Goal: Information Seeking & Learning: Learn about a topic

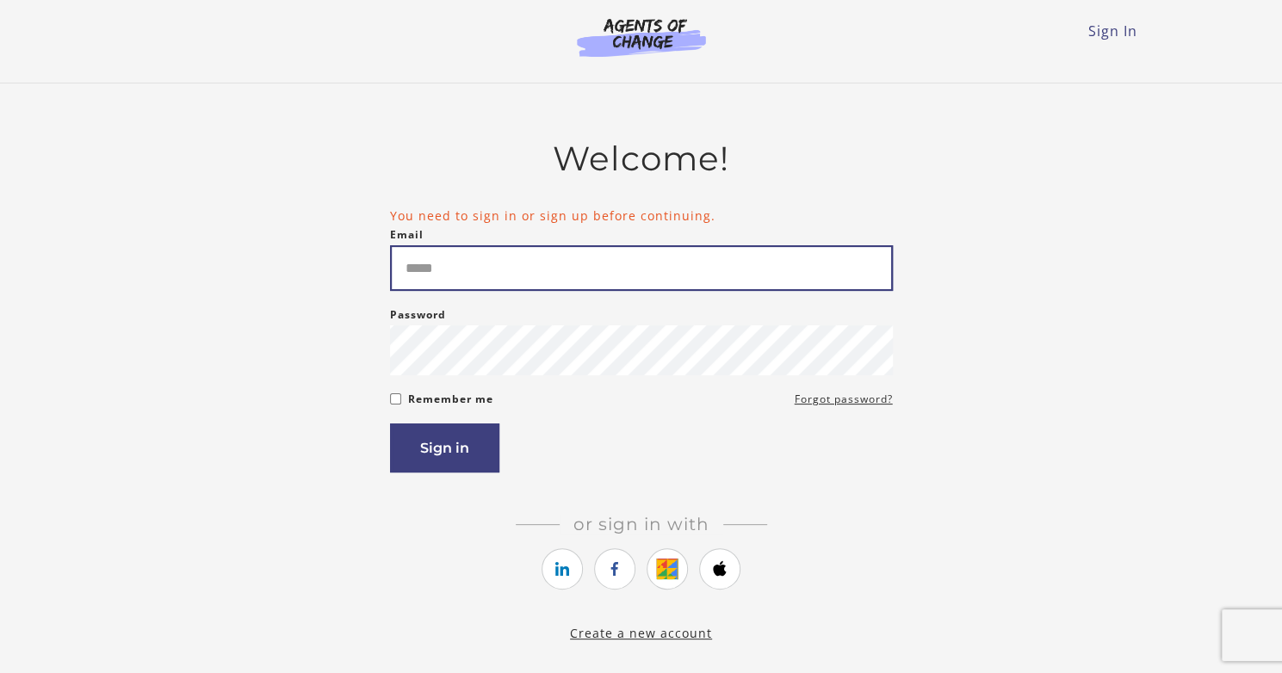
click at [541, 259] on input "Email" at bounding box center [641, 268] width 503 height 46
click at [548, 270] on input "Email" at bounding box center [641, 268] width 503 height 46
type input "**********"
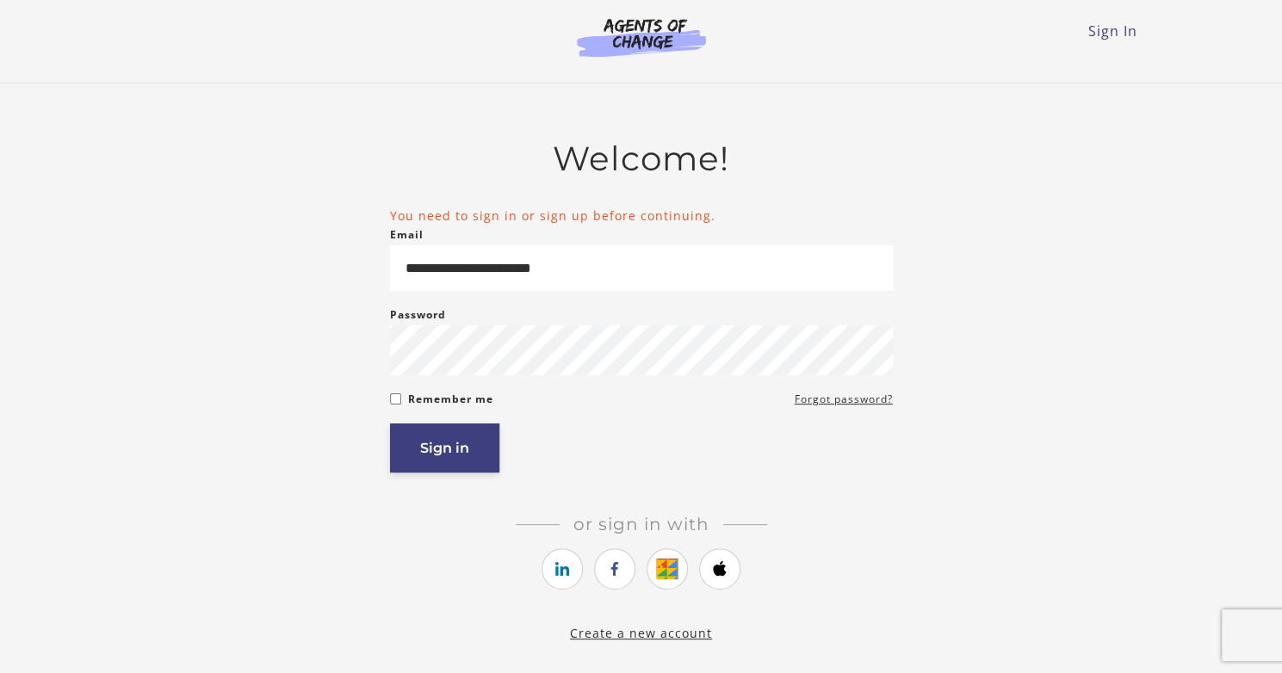
click at [478, 463] on button "Sign in" at bounding box center [444, 447] width 109 height 49
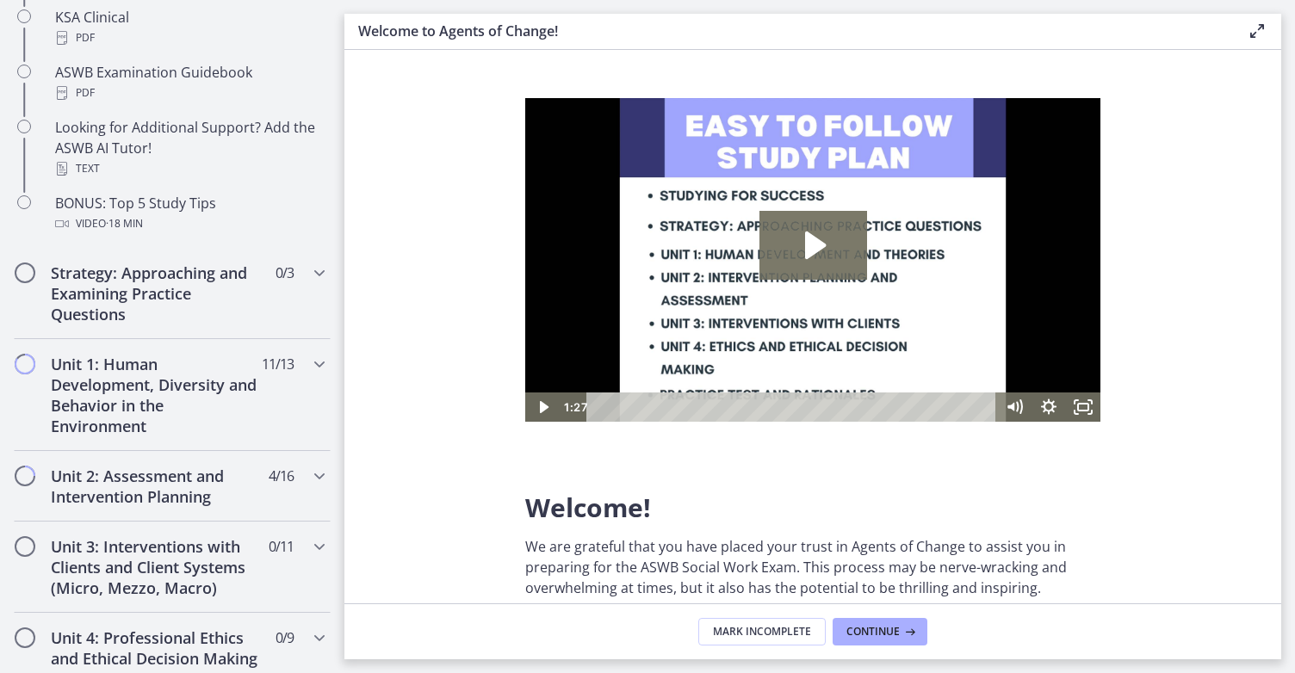
scroll to position [833, 0]
click at [240, 481] on h2 "Unit 2: Assessment and Intervention Planning" at bounding box center [156, 485] width 210 height 41
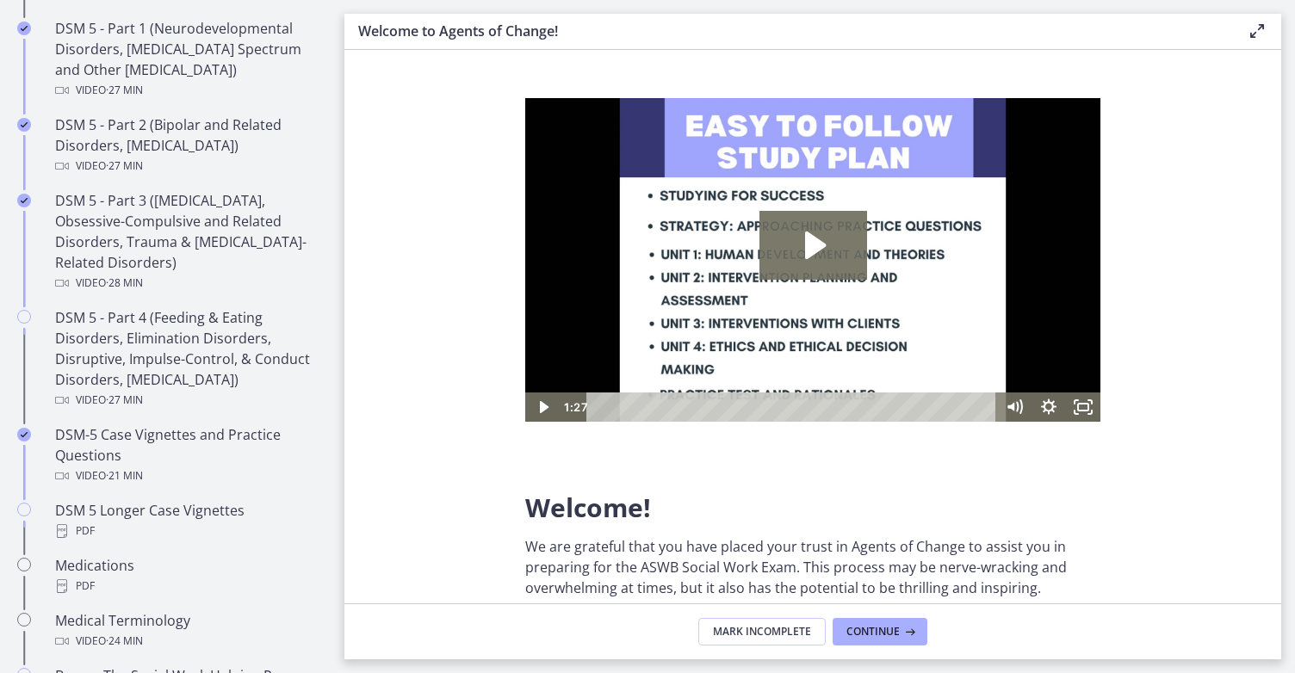
scroll to position [871, 0]
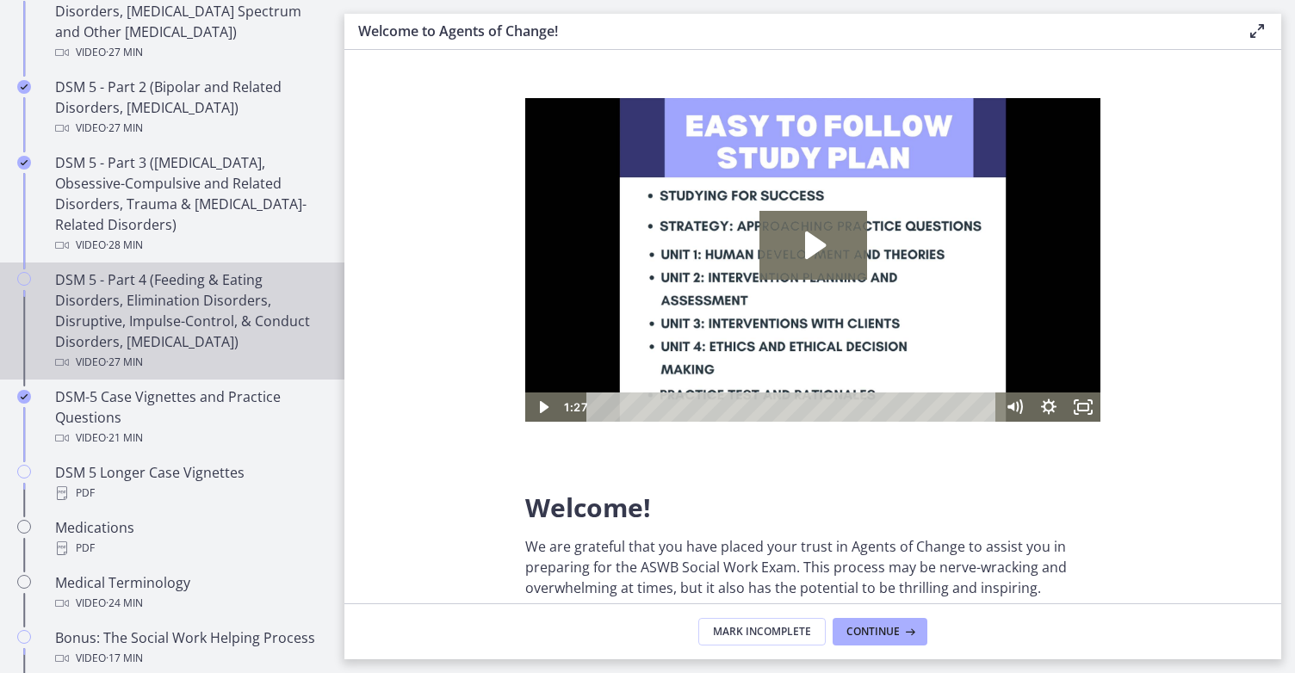
click at [247, 331] on div "DSM 5 - Part 4 (Feeding & Eating Disorders, Elimination Disorders, Disruptive, …" at bounding box center [189, 320] width 269 height 103
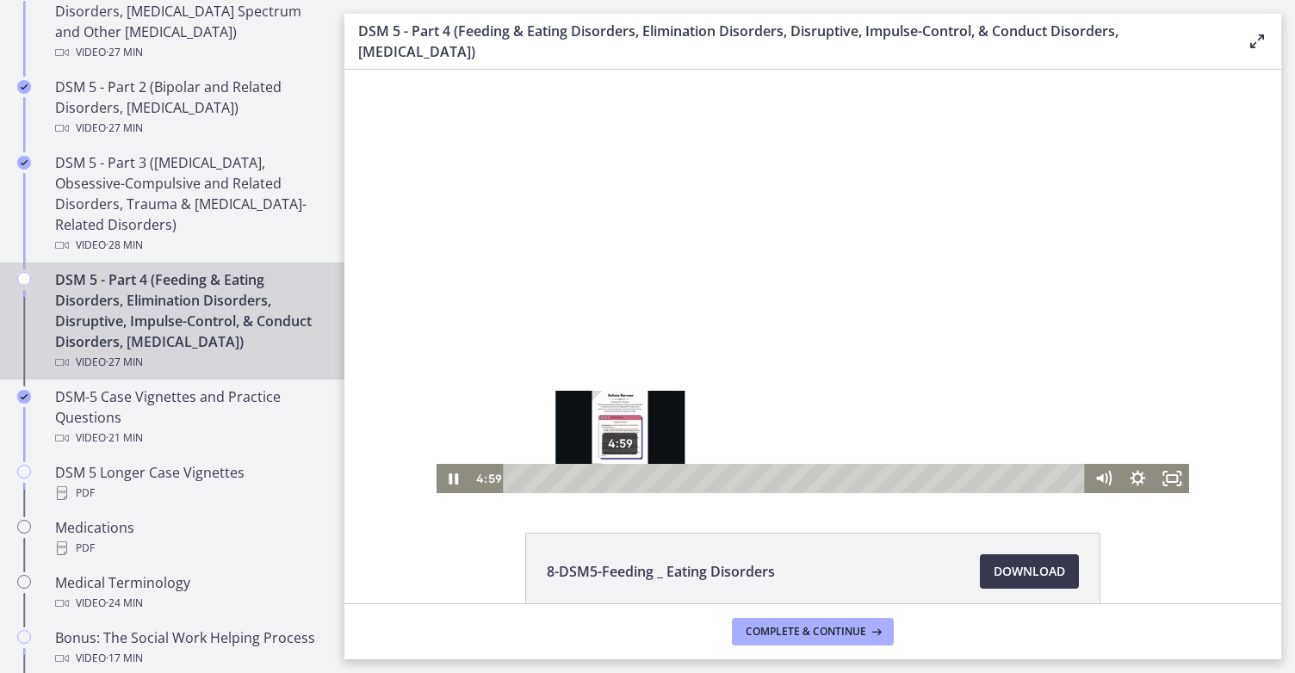
click at [614, 480] on div "4:59" at bounding box center [796, 478] width 561 height 29
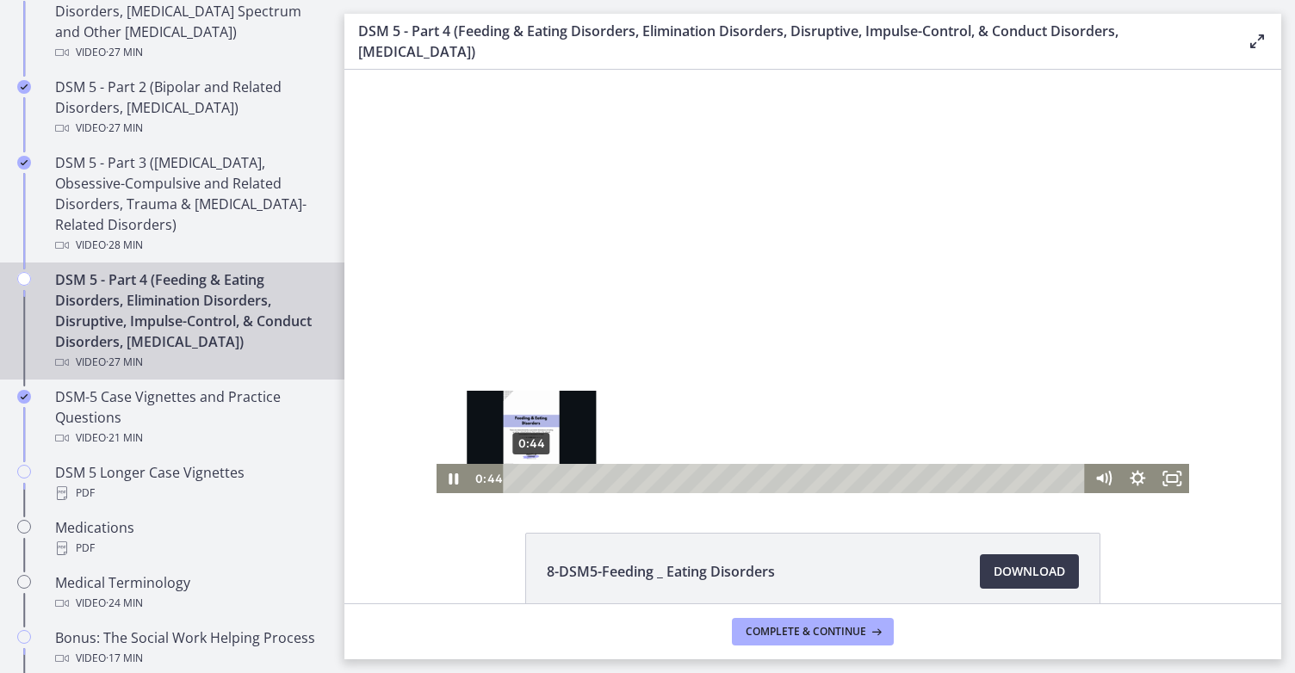
click at [525, 477] on div "0:44" at bounding box center [796, 478] width 561 height 29
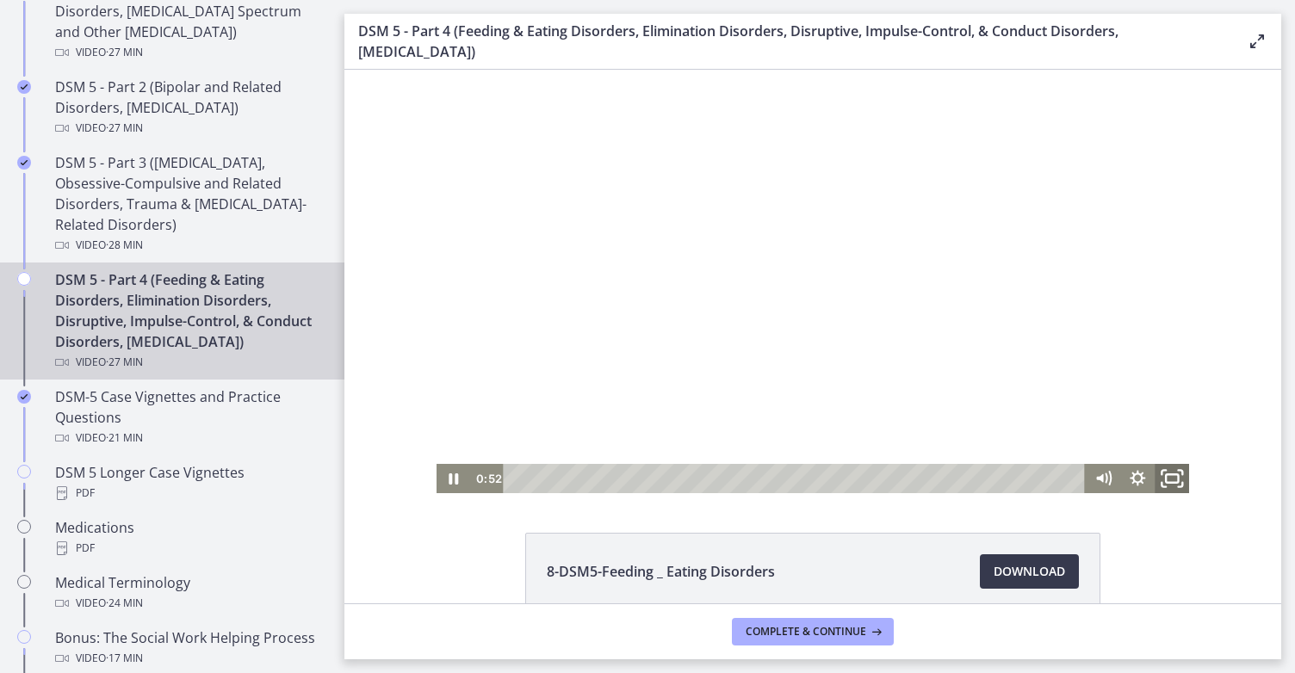
click at [1167, 479] on icon "Fullscreen" at bounding box center [1171, 478] width 41 height 35
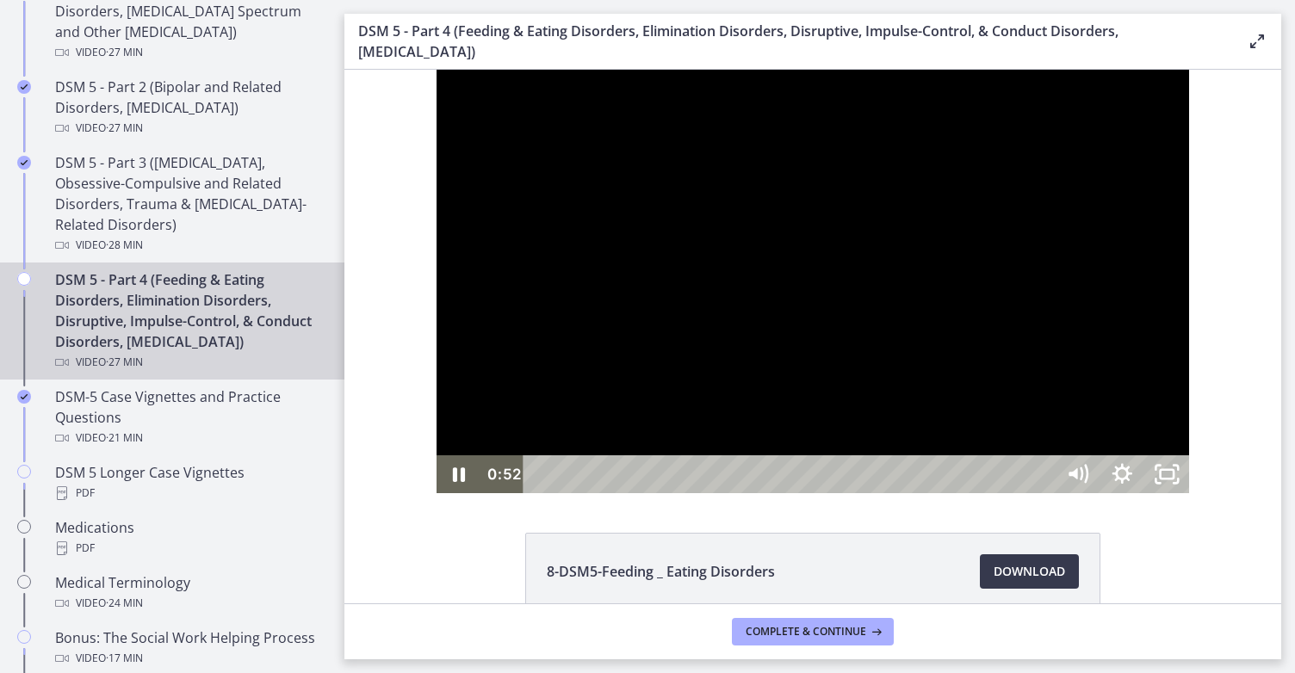
scroll to position [792, 0]
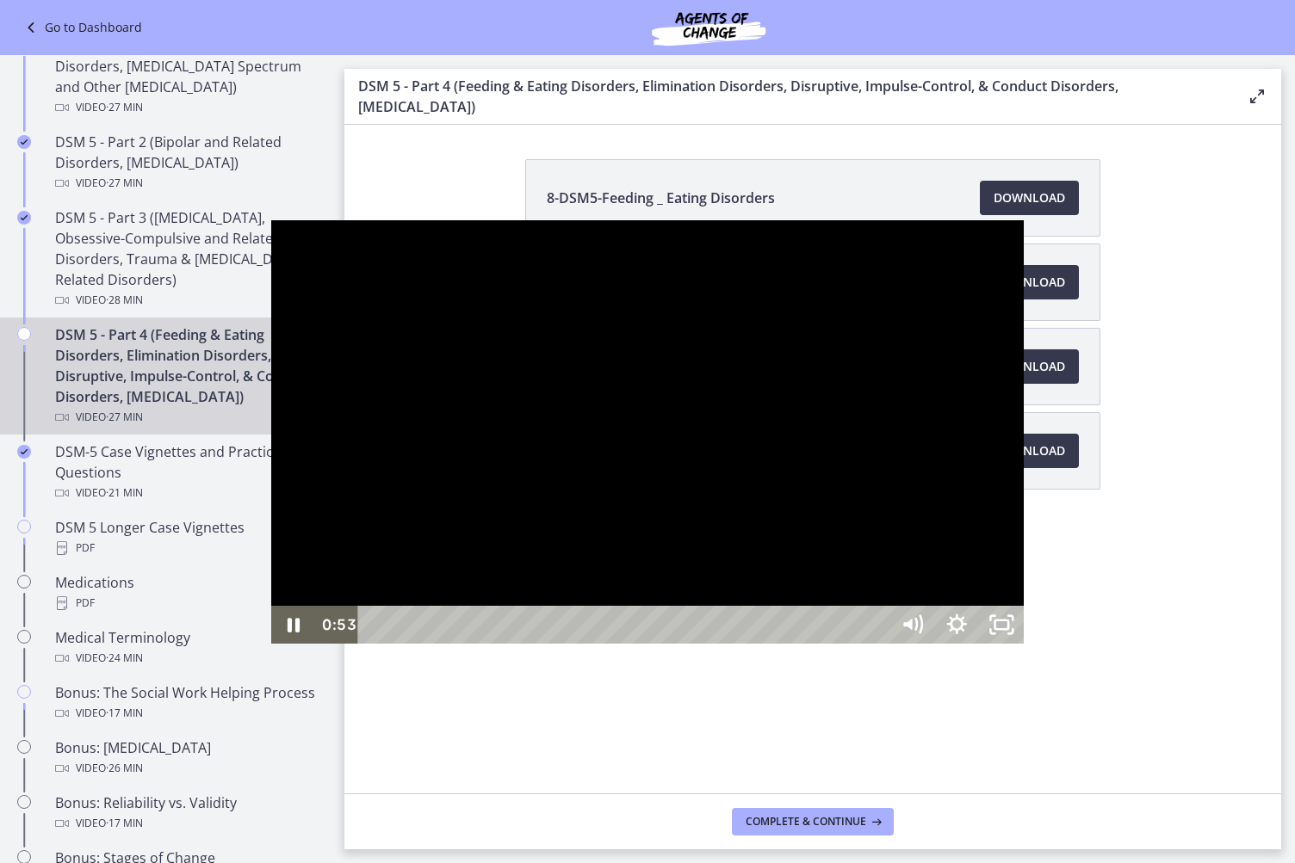
click at [901, 620] on div at bounding box center [647, 431] width 753 height 423
click at [905, 615] on div at bounding box center [647, 431] width 753 height 423
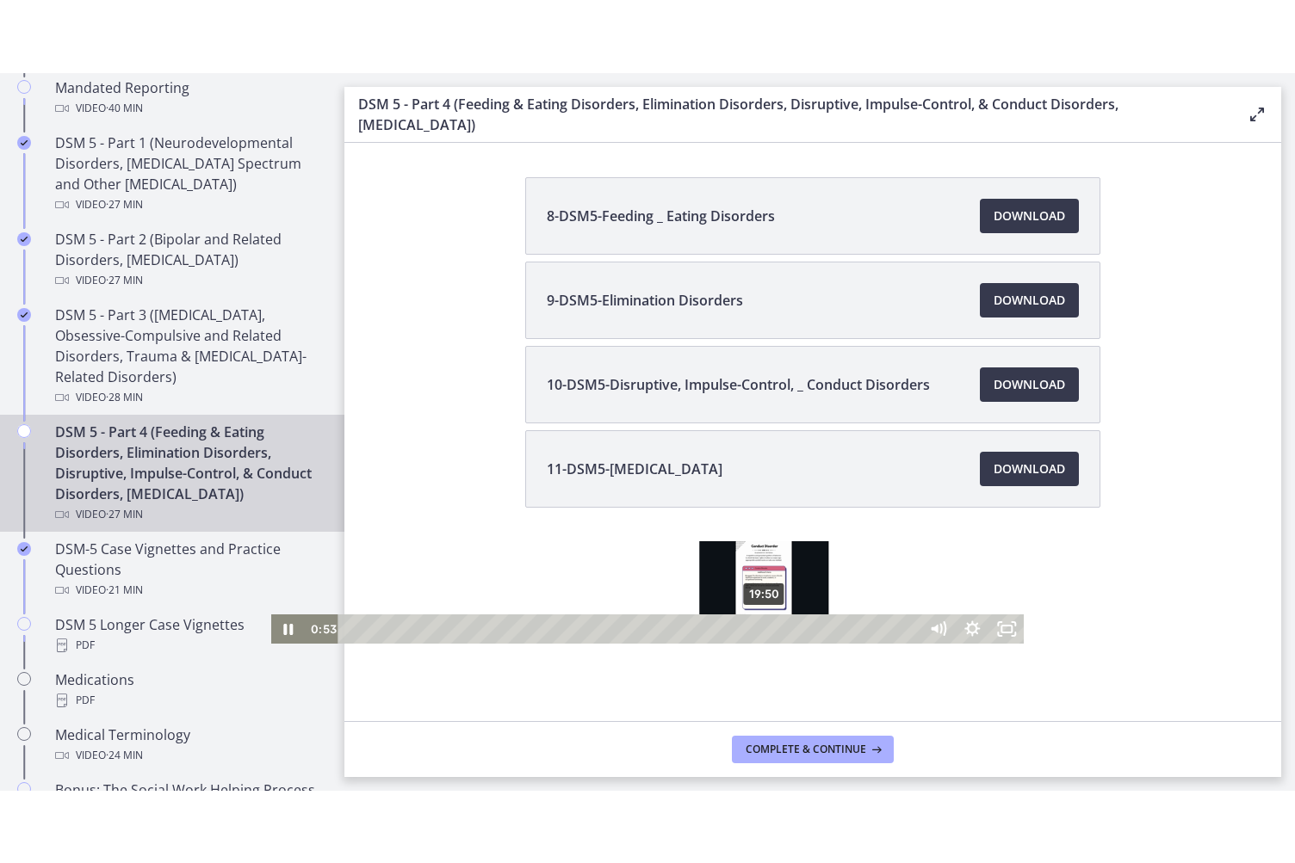
scroll to position [871, 0]
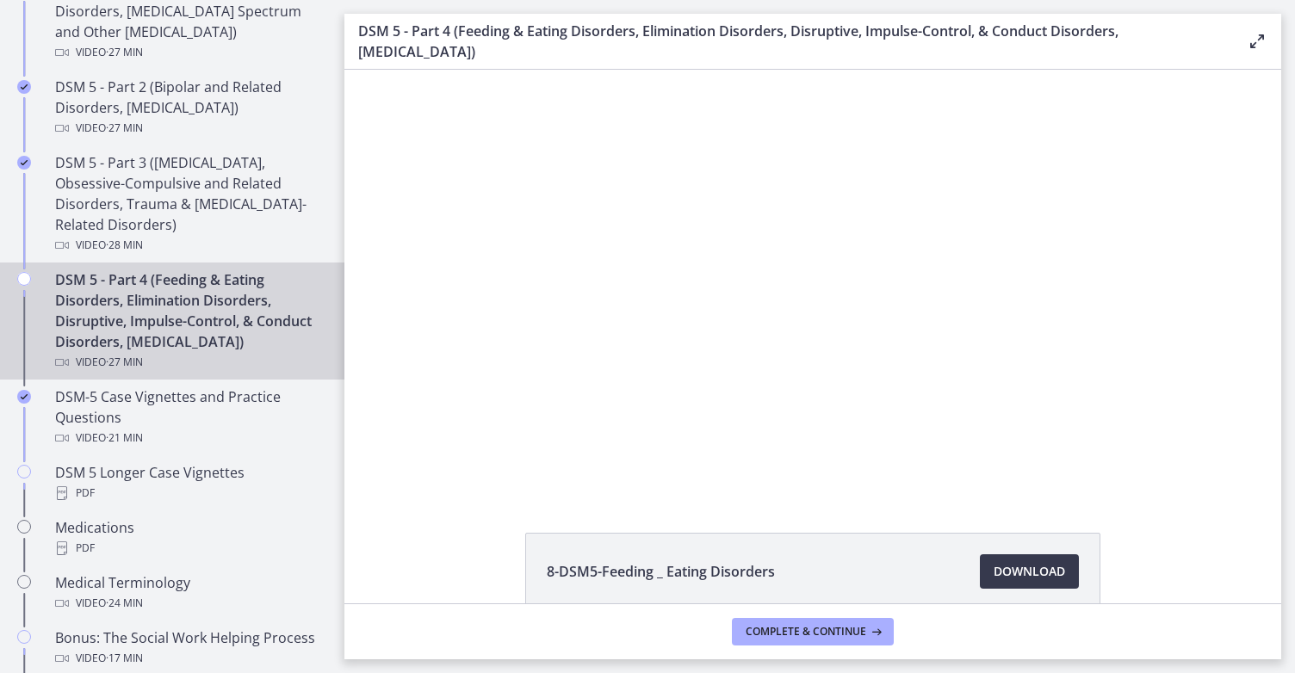
click at [388, 337] on div "Click for sound @keyframes VOLUME_SMALL_WAVE_FLASH { 0% { opacity: 0; } 33% { o…" at bounding box center [812, 281] width 936 height 423
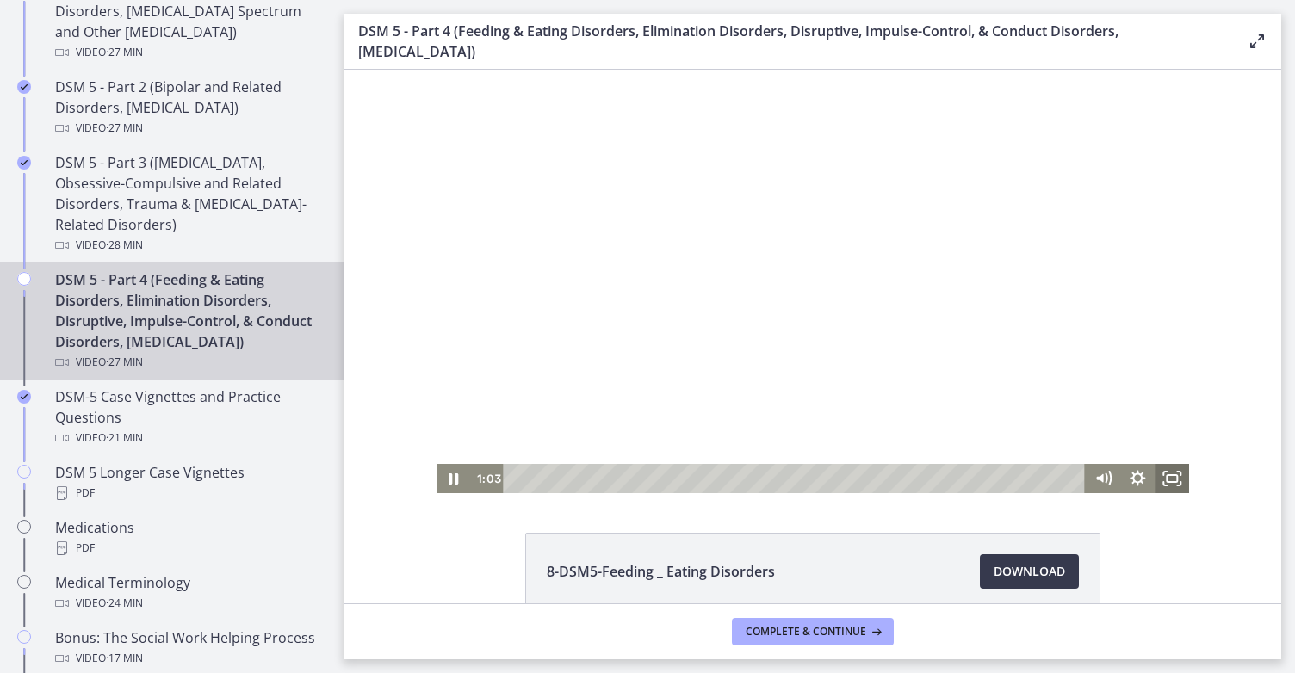
click at [1170, 485] on icon "Fullscreen" at bounding box center [1171, 478] width 34 height 29
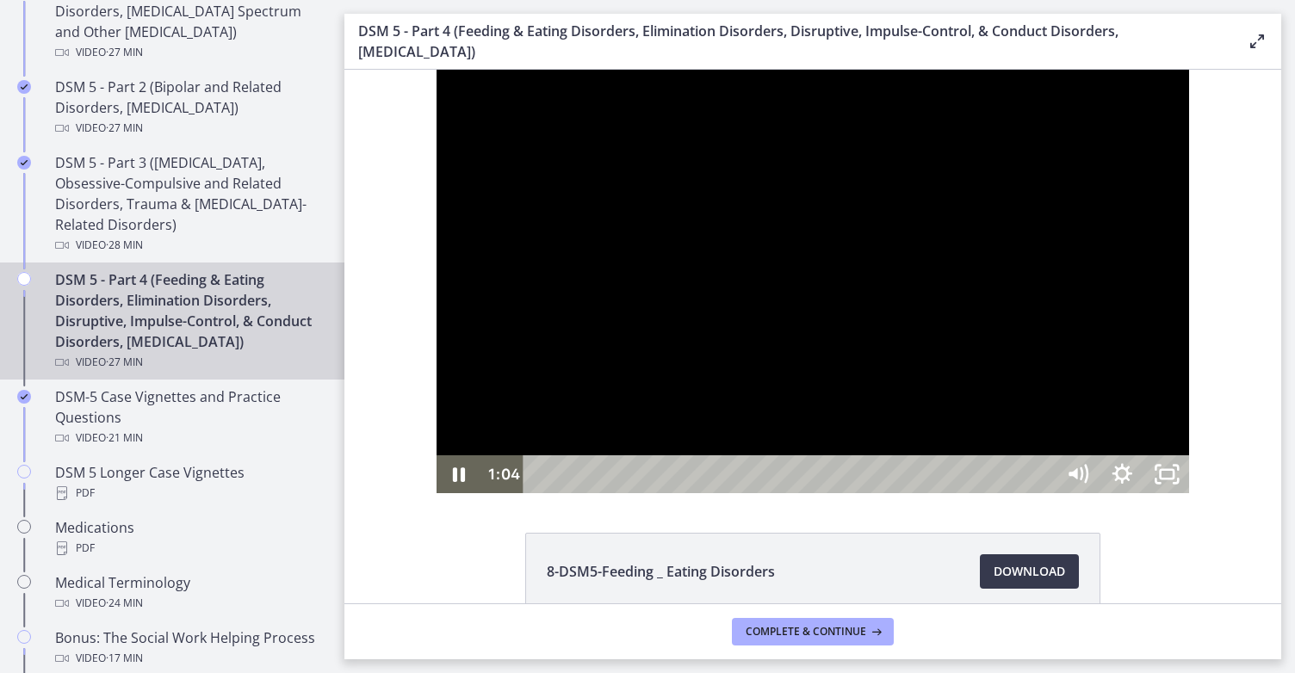
scroll to position [792, 0]
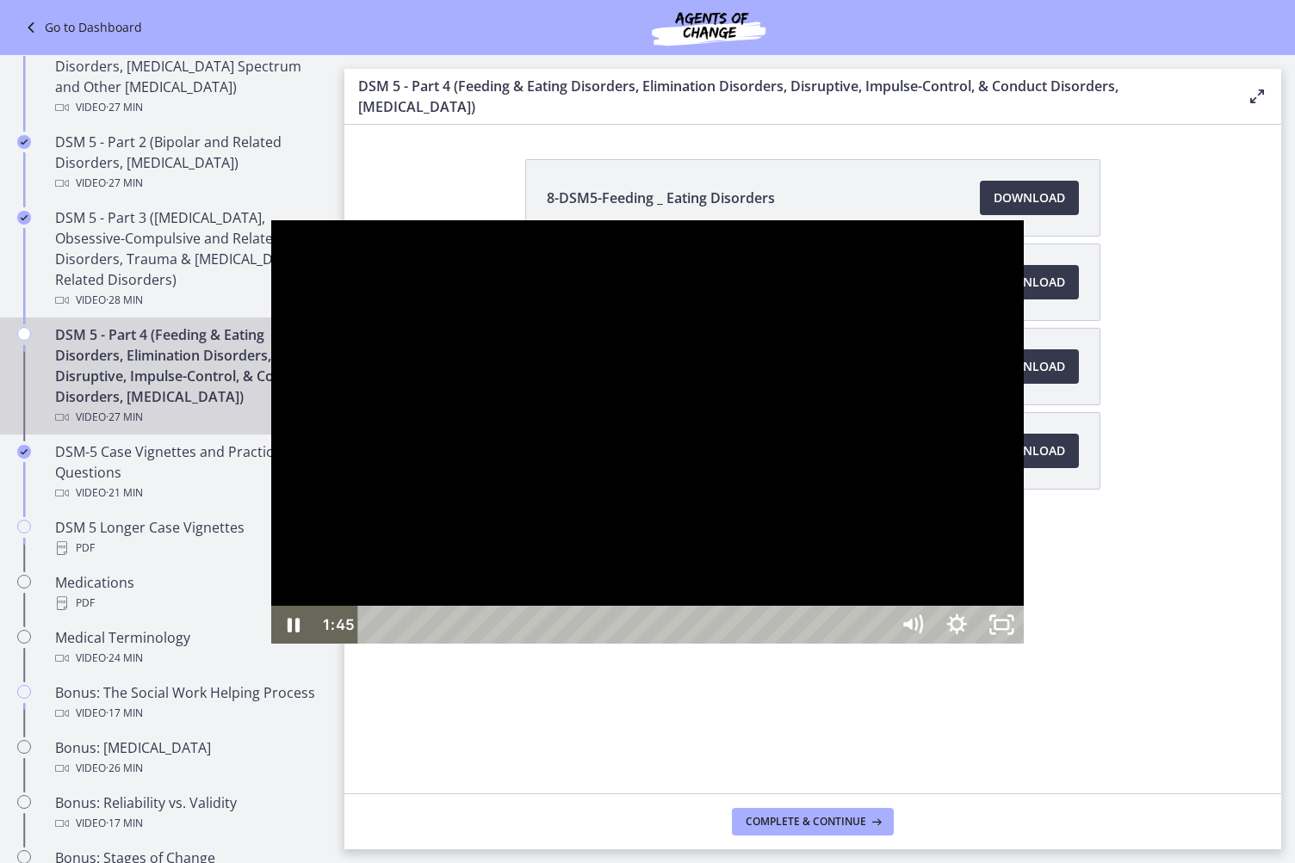
click at [906, 262] on div at bounding box center [647, 431] width 753 height 423
click at [912, 265] on div at bounding box center [647, 431] width 753 height 423
click at [807, 332] on div at bounding box center [647, 431] width 753 height 423
click at [754, 535] on div at bounding box center [647, 431] width 753 height 423
click at [680, 574] on div at bounding box center [647, 431] width 753 height 423
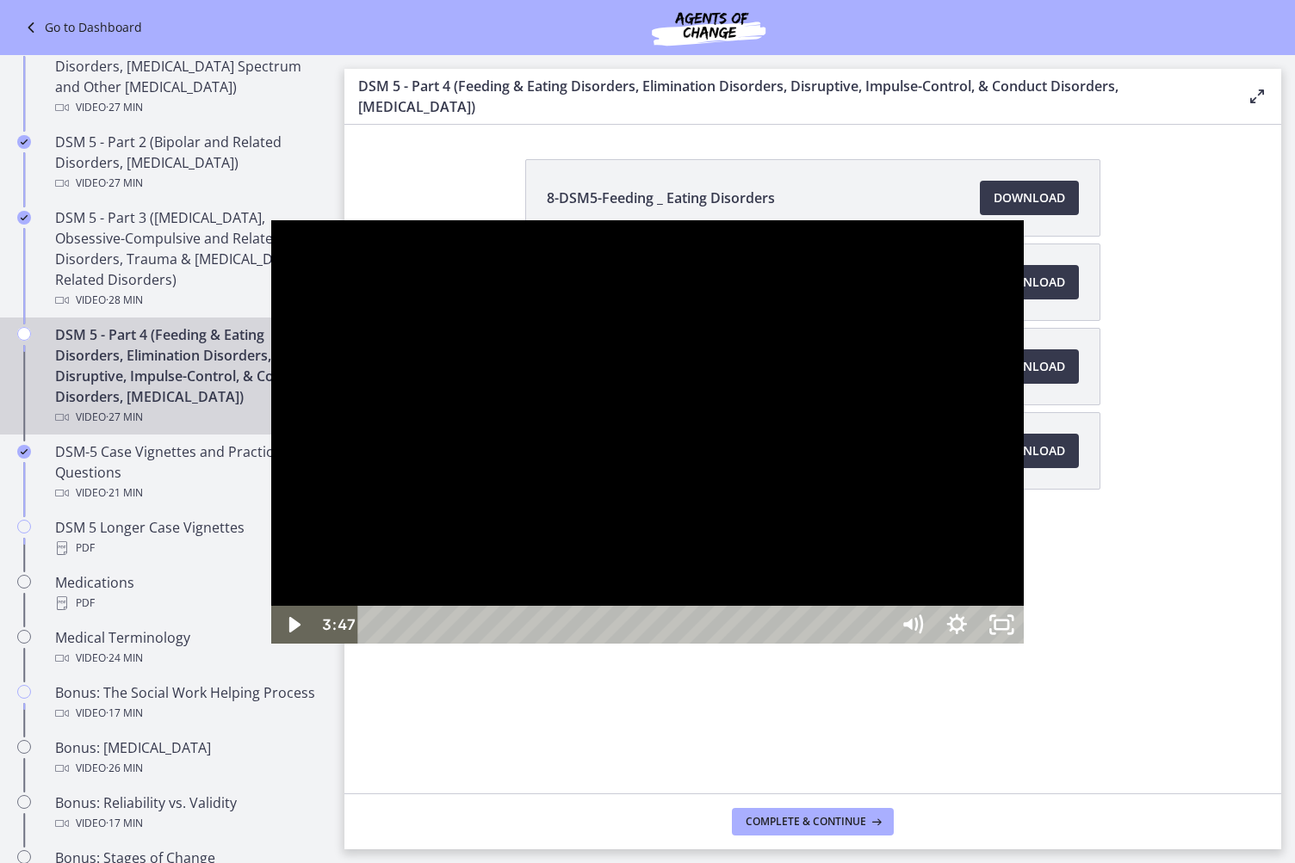
click at [659, 461] on div at bounding box center [647, 431] width 753 height 423
click at [271, 417] on div at bounding box center [647, 431] width 753 height 423
click at [608, 644] on div at bounding box center [647, 431] width 753 height 423
click at [914, 375] on div at bounding box center [647, 431] width 753 height 423
click at [932, 456] on div at bounding box center [647, 431] width 753 height 423
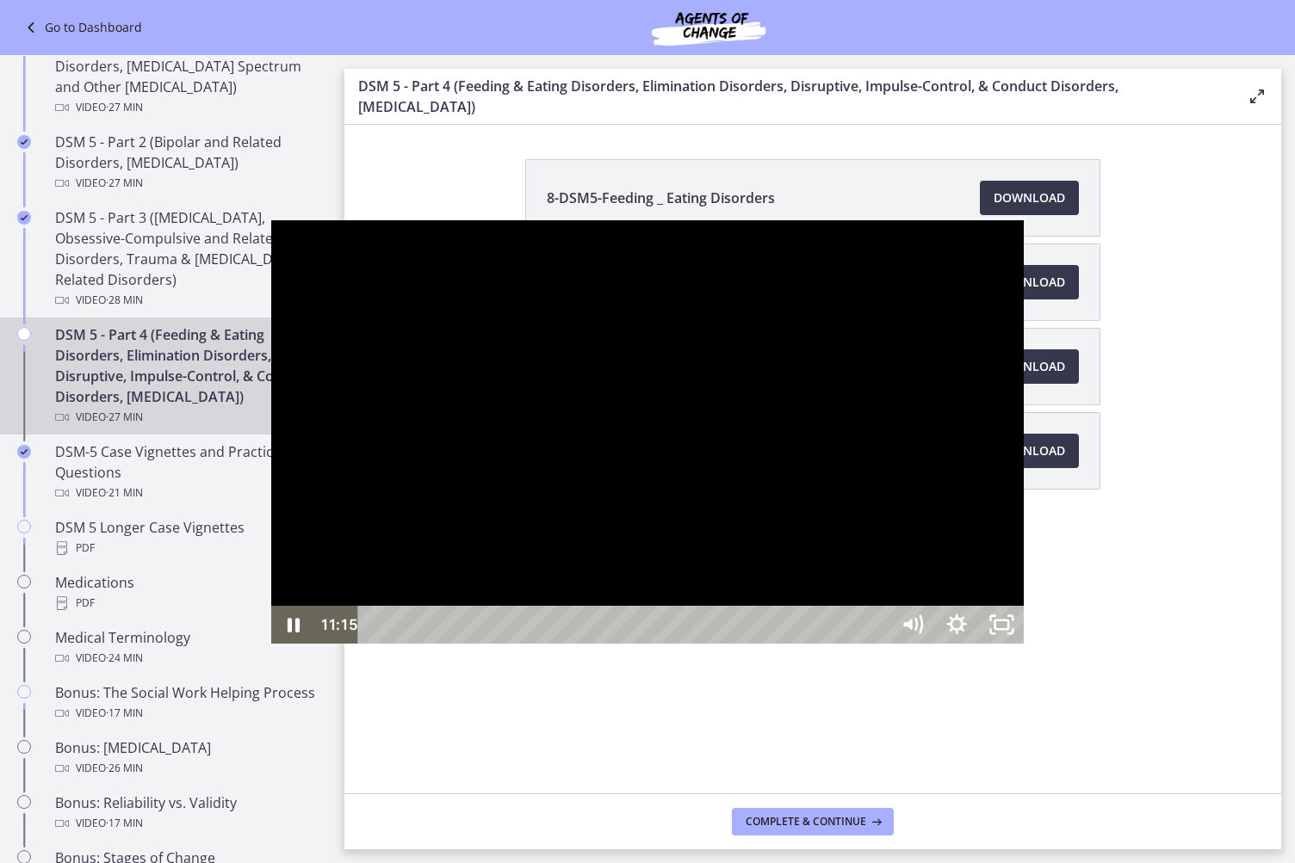
click at [753, 374] on div at bounding box center [647, 431] width 753 height 423
click at [882, 430] on div at bounding box center [647, 431] width 753 height 423
click at [745, 451] on div at bounding box center [647, 431] width 753 height 423
click at [271, 268] on div at bounding box center [647, 431] width 753 height 423
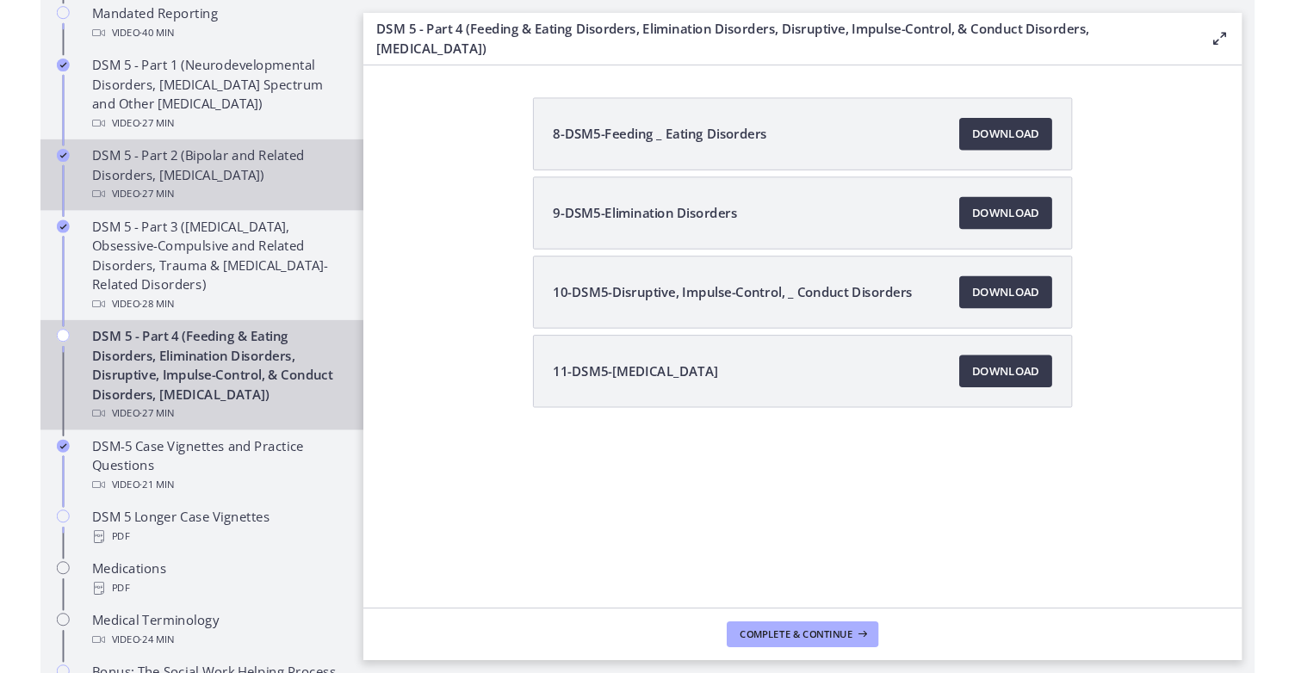
scroll to position [871, 0]
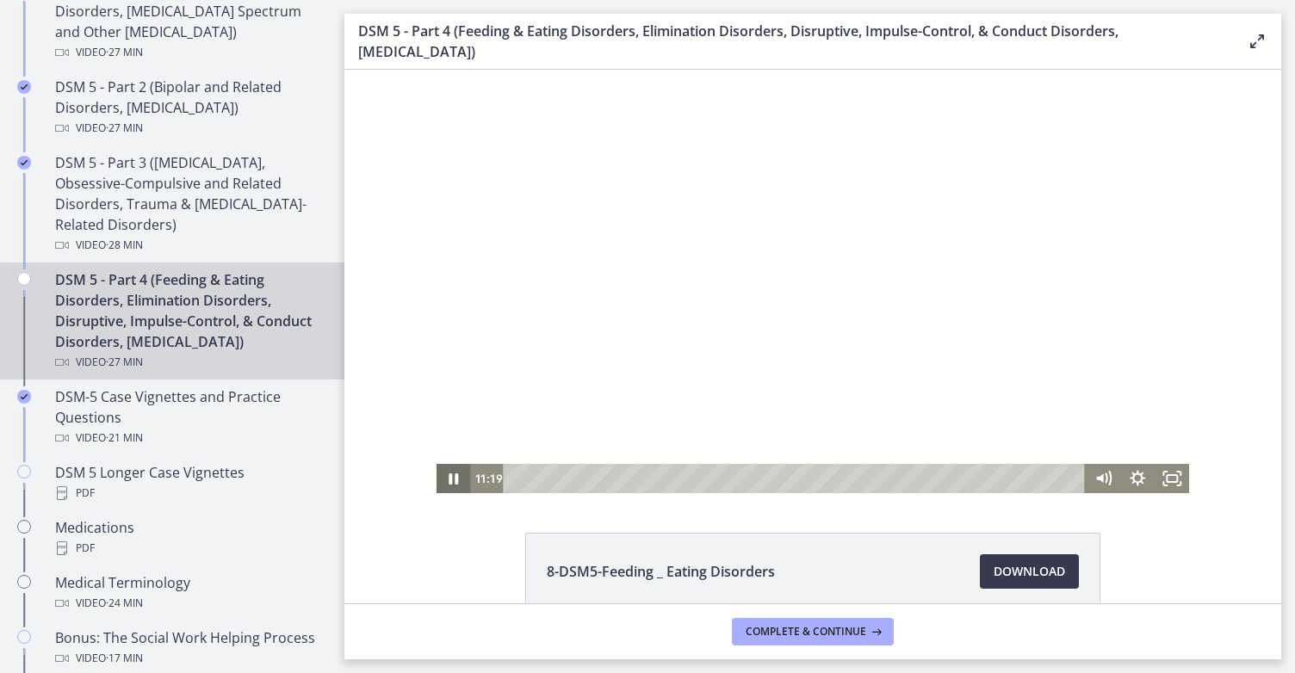
click at [449, 482] on icon "Pause" at bounding box center [453, 478] width 9 height 11
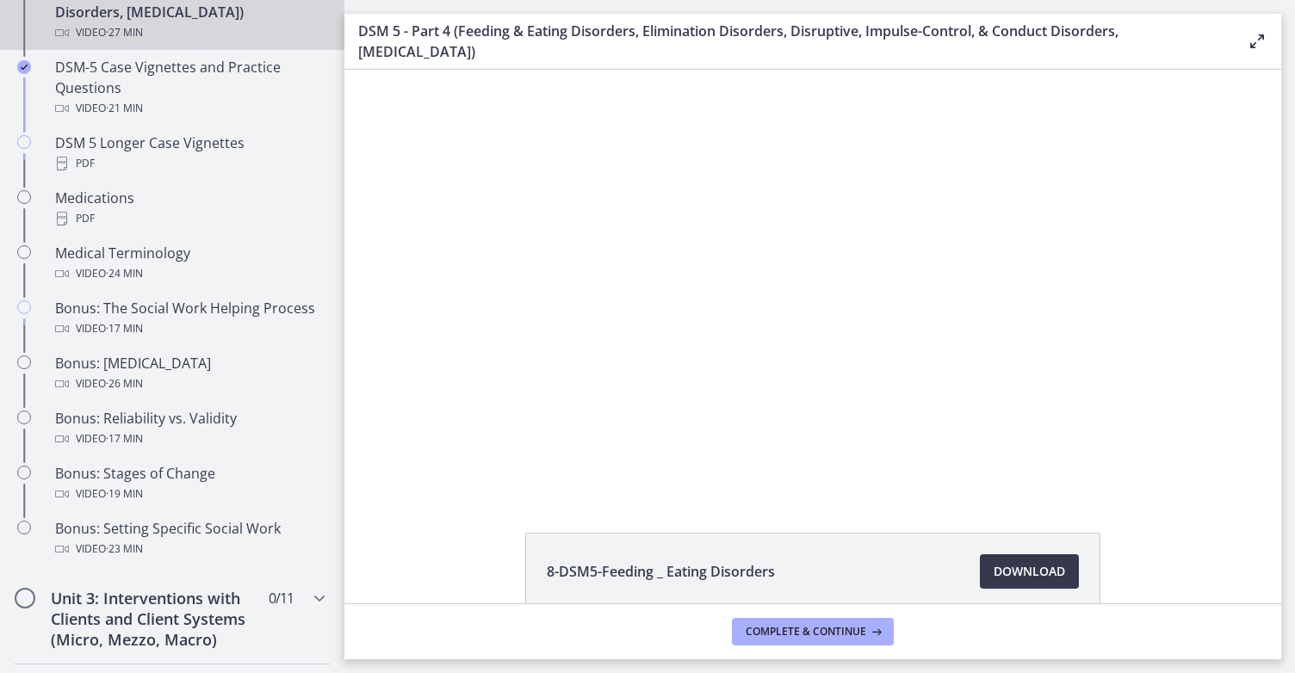
scroll to position [1203, 0]
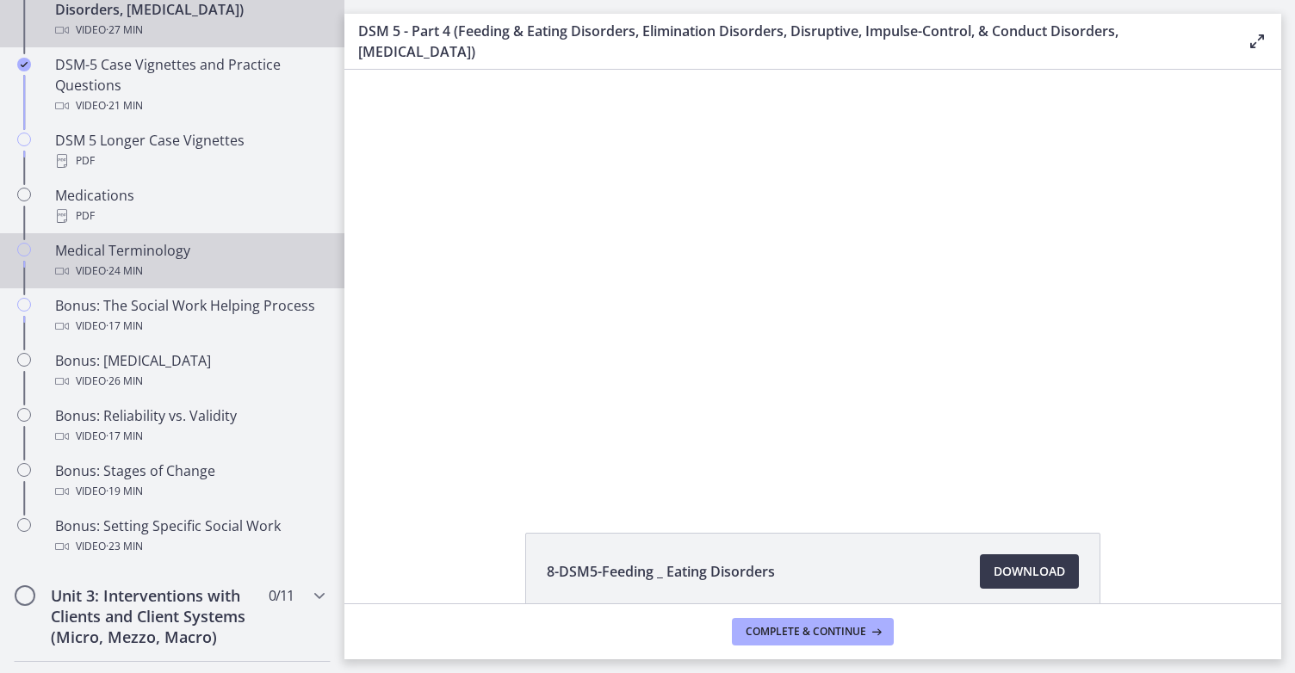
click at [268, 276] on div "Medical Terminology Video · 24 min" at bounding box center [189, 260] width 269 height 41
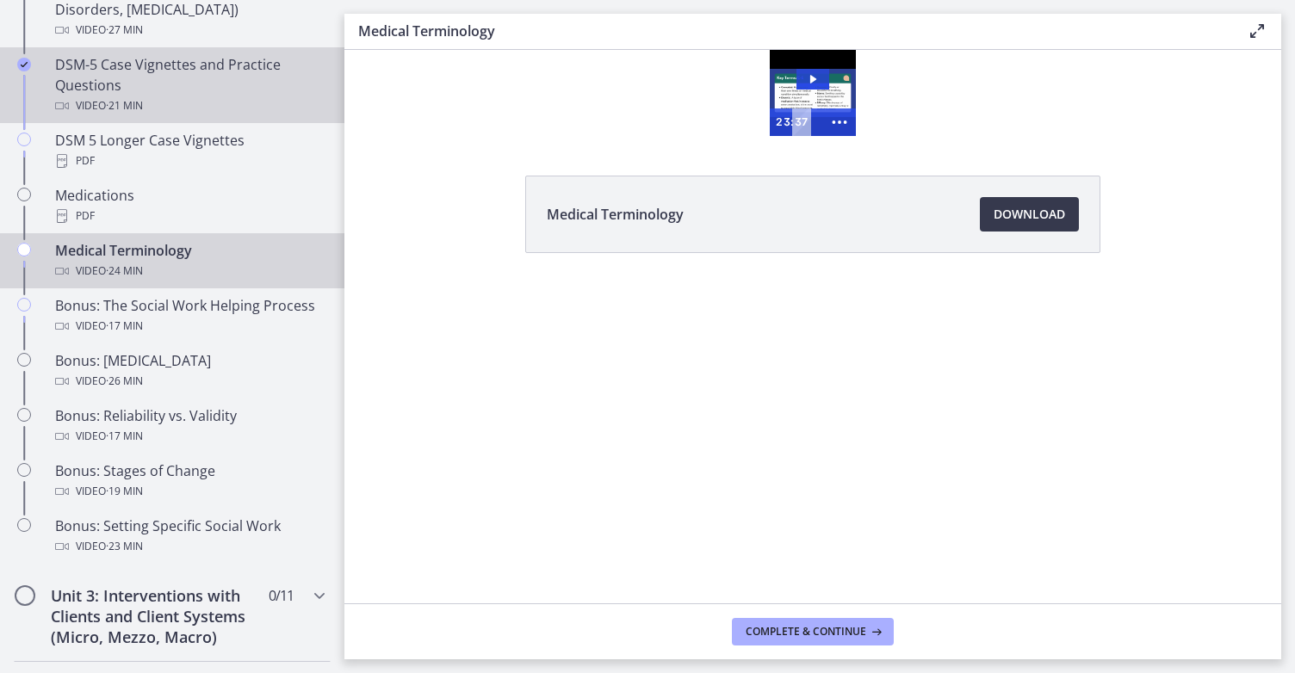
click at [258, 77] on div "DSM-5 Case Vignettes and Practice Questions Video · 21 min" at bounding box center [189, 85] width 269 height 62
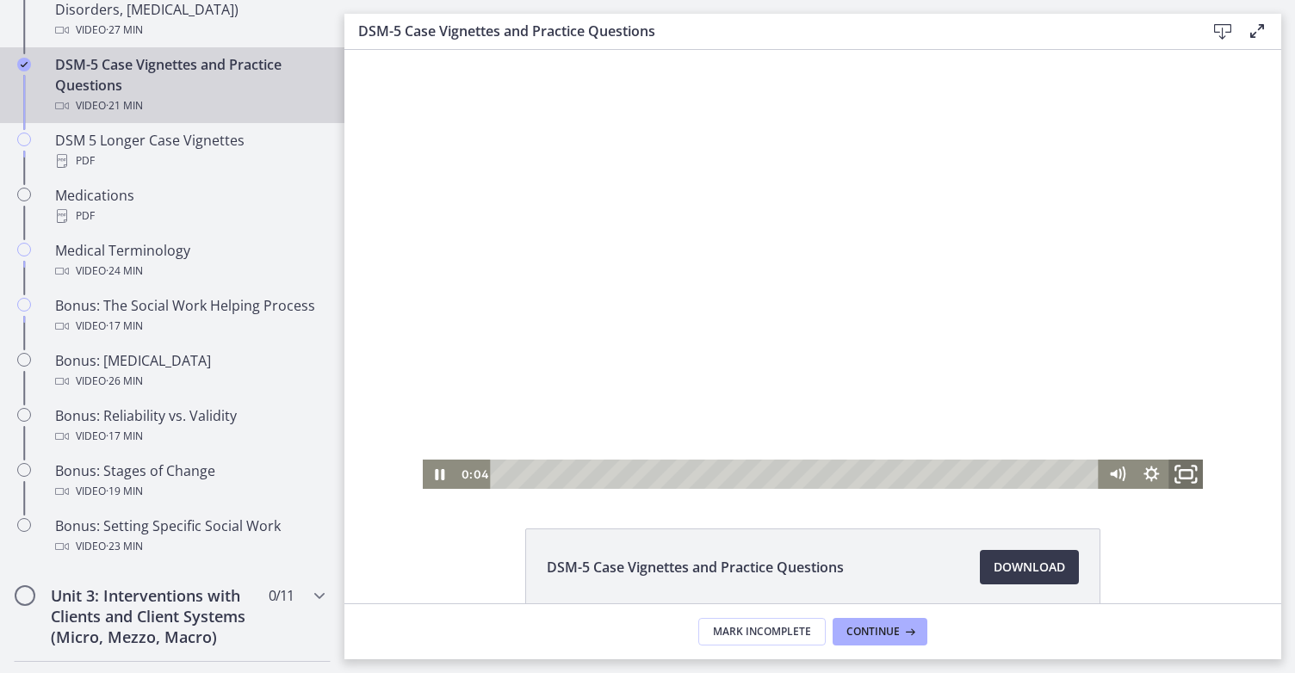
click at [1177, 473] on icon "Fullscreen" at bounding box center [1185, 474] width 41 height 35
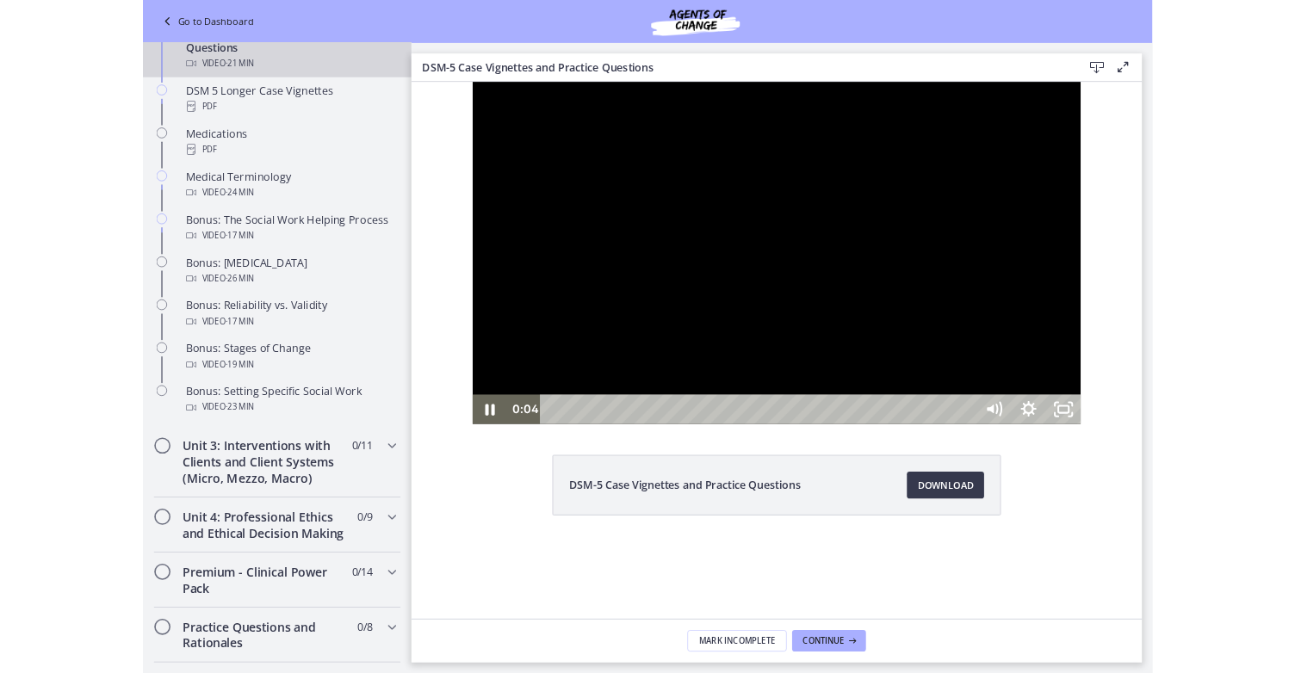
scroll to position [1124, 0]
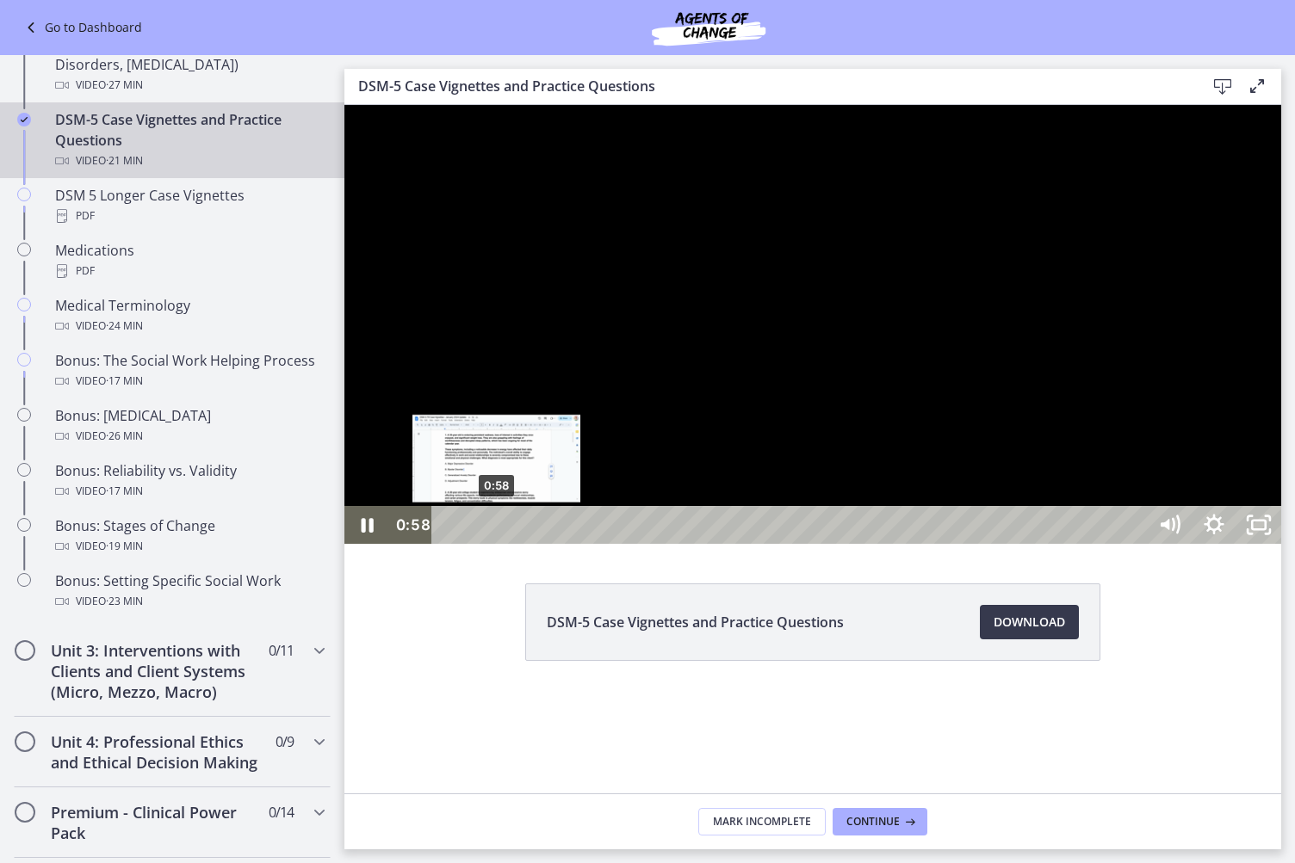
click at [497, 544] on div "0:58" at bounding box center [791, 525] width 687 height 38
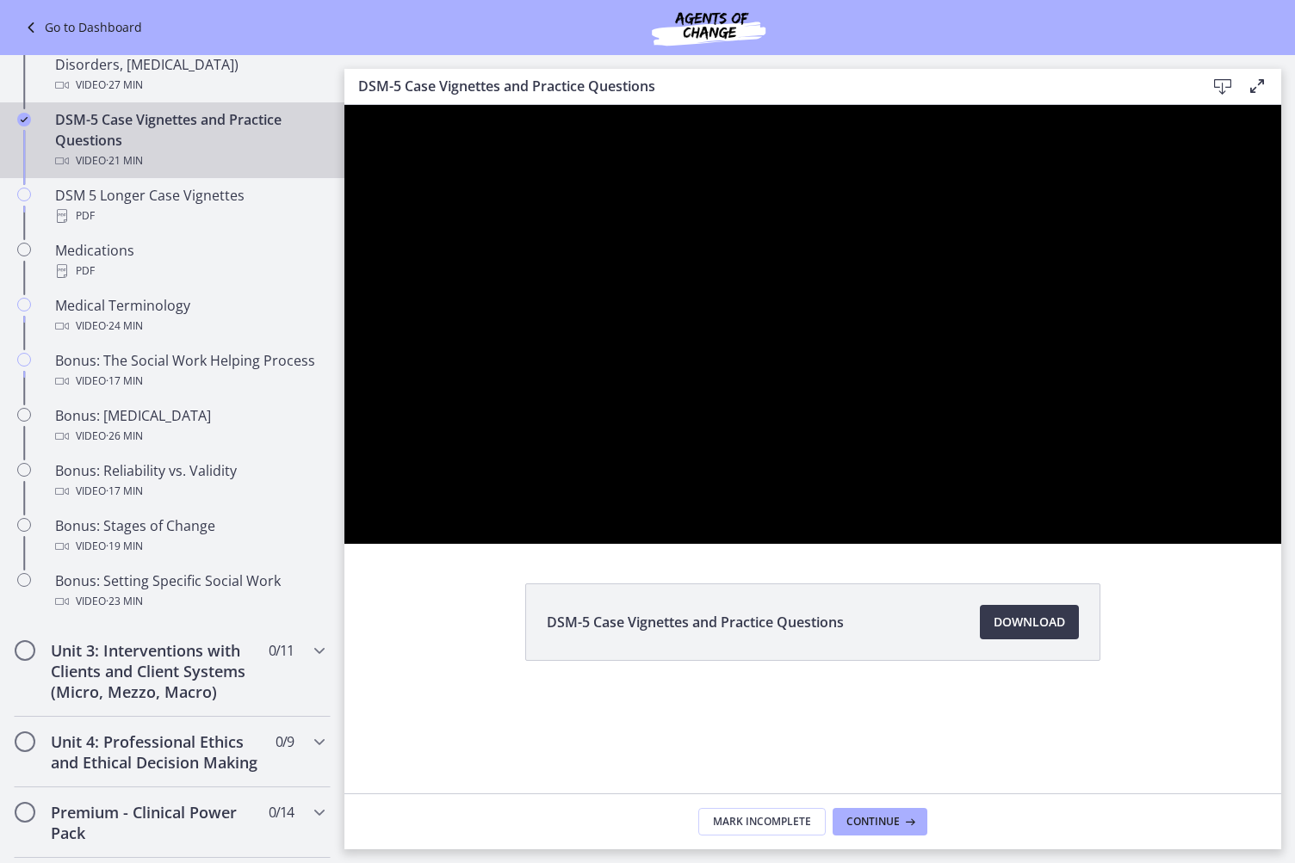
click at [967, 544] on div at bounding box center [812, 324] width 936 height 439
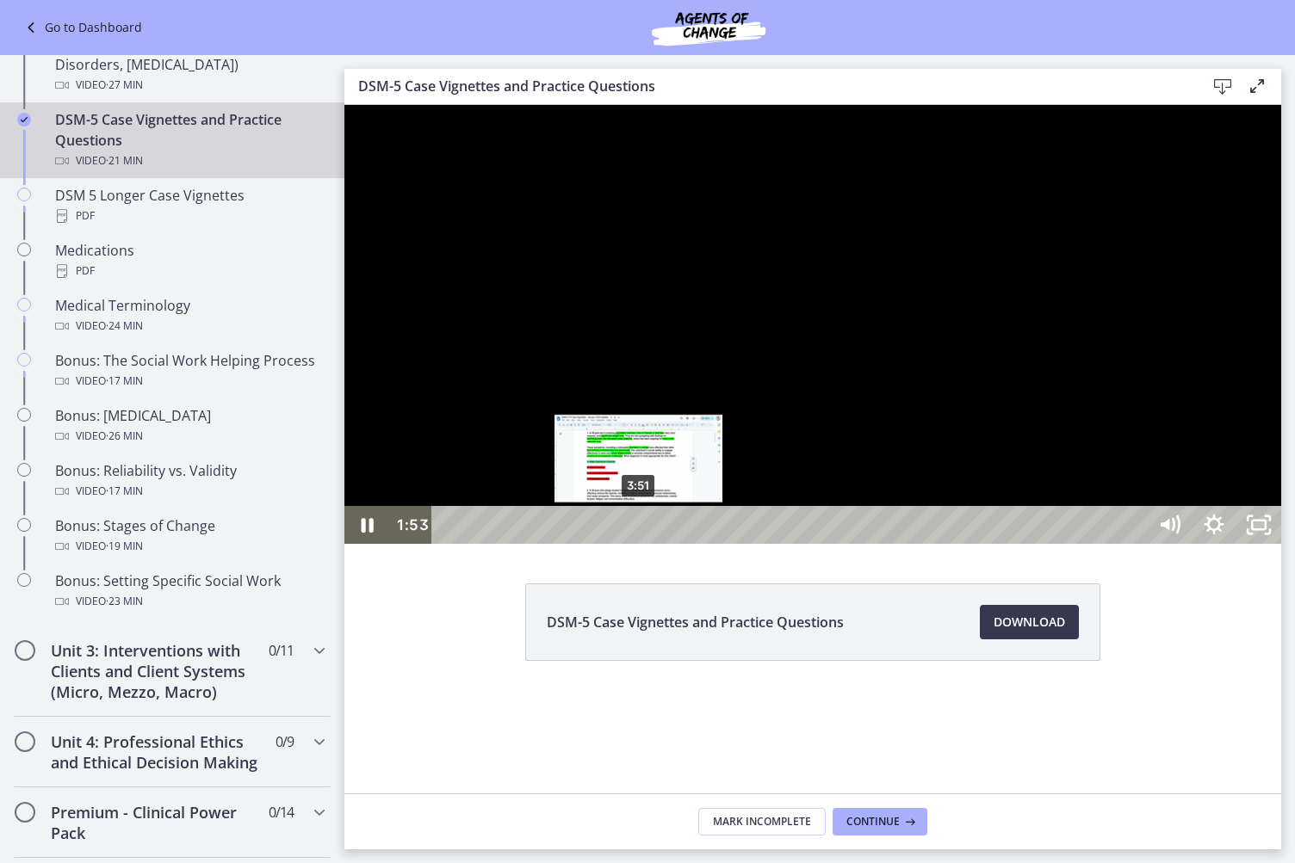
click at [639, 544] on div "3:51" at bounding box center [791, 525] width 687 height 38
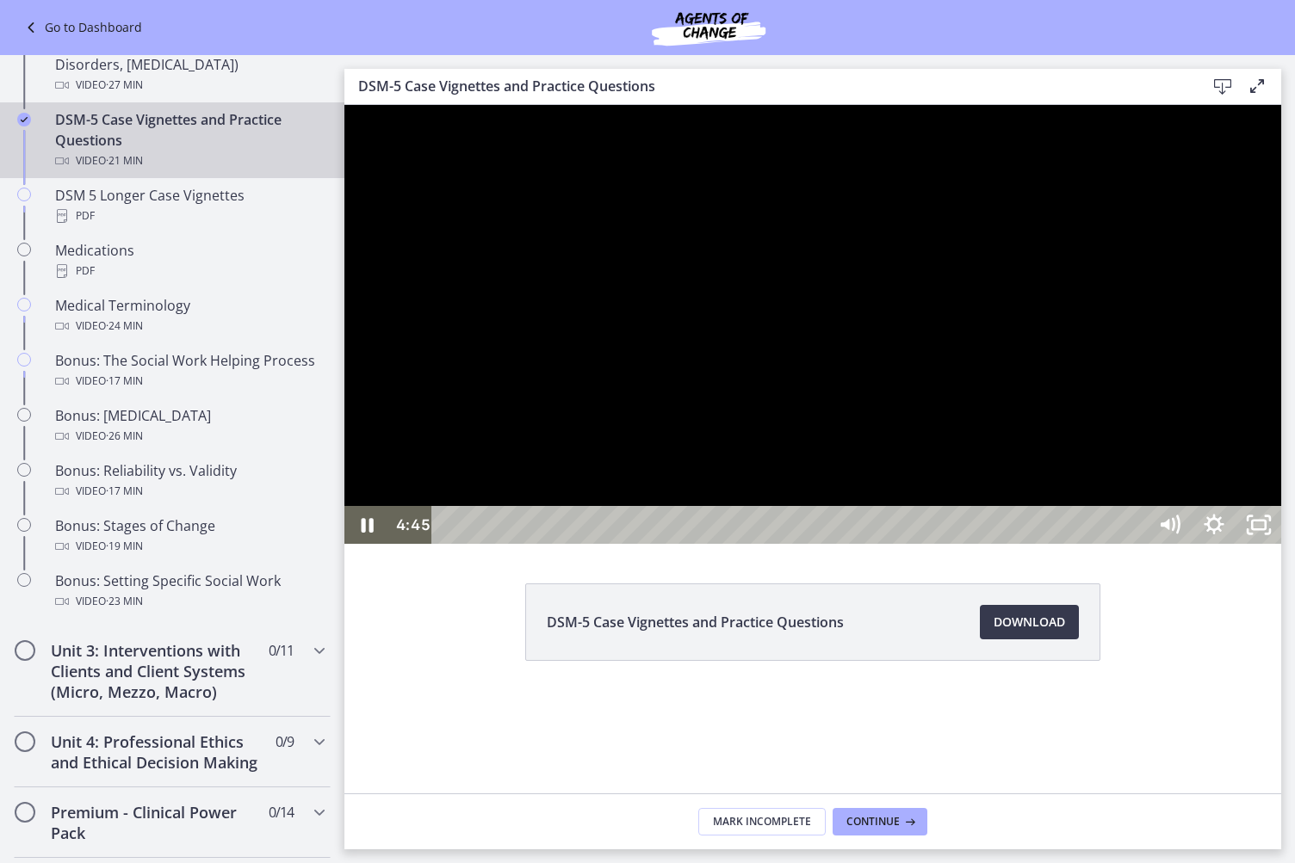
click at [417, 544] on div at bounding box center [812, 324] width 936 height 439
drag, startPoint x: 481, startPoint y: 678, endPoint x: 875, endPoint y: 715, distance: 395.1
click at [875, 544] on div at bounding box center [812, 324] width 936 height 439
click at [833, 544] on div at bounding box center [812, 324] width 936 height 439
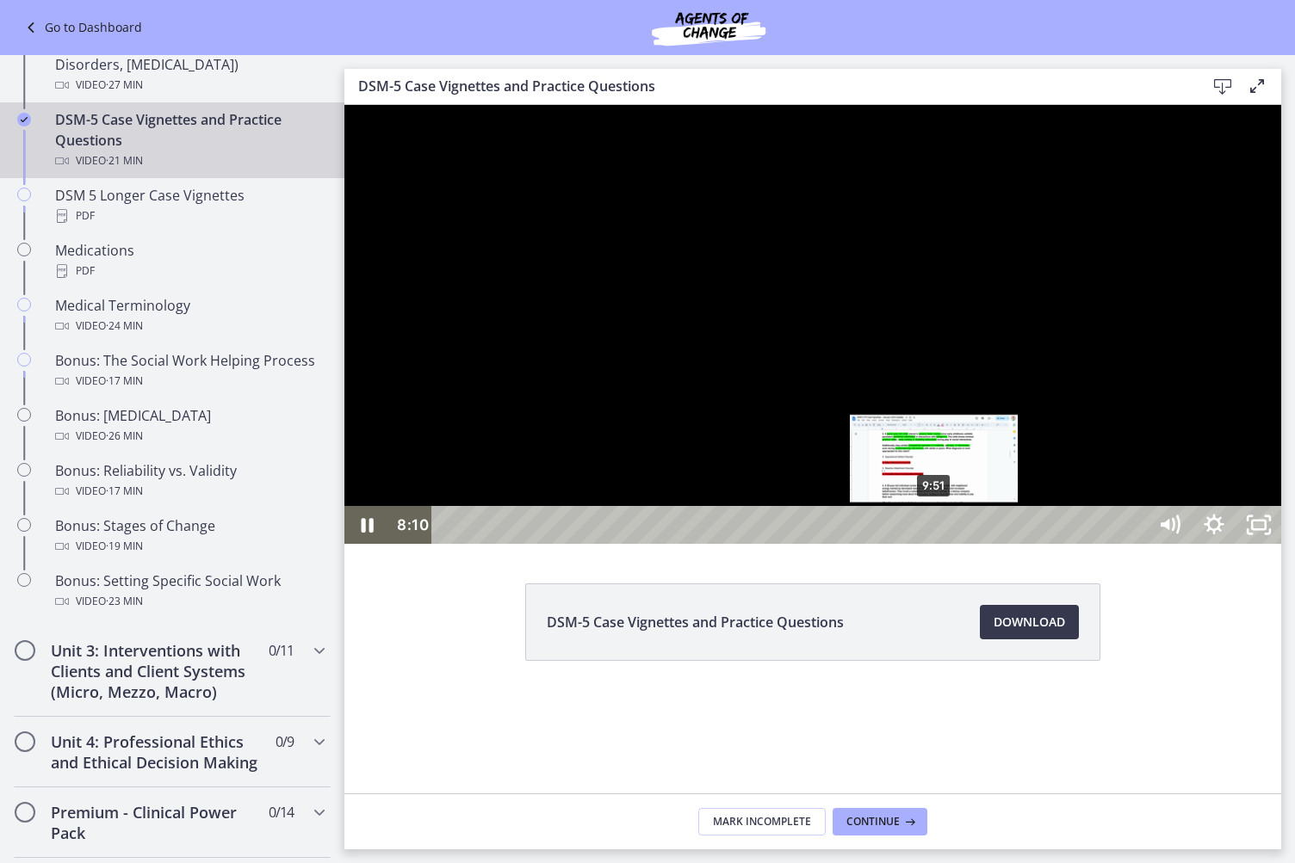
click at [935, 544] on div "9:51" at bounding box center [791, 525] width 687 height 38
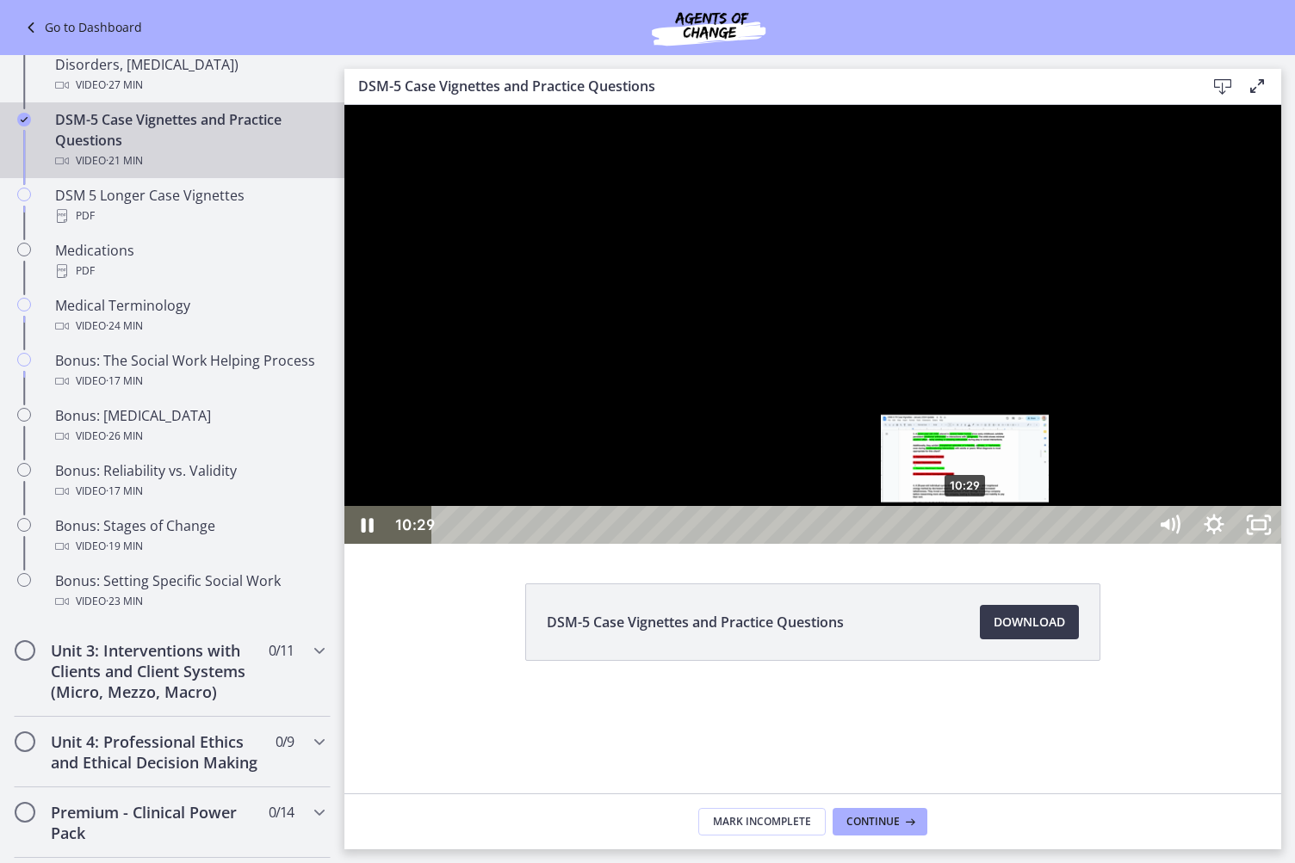
click at [966, 532] on div "Playbar" at bounding box center [964, 525] width 13 height 13
click at [976, 544] on div "10:42" at bounding box center [791, 525] width 687 height 38
click at [983, 544] on div "10:50" at bounding box center [791, 525] width 687 height 38
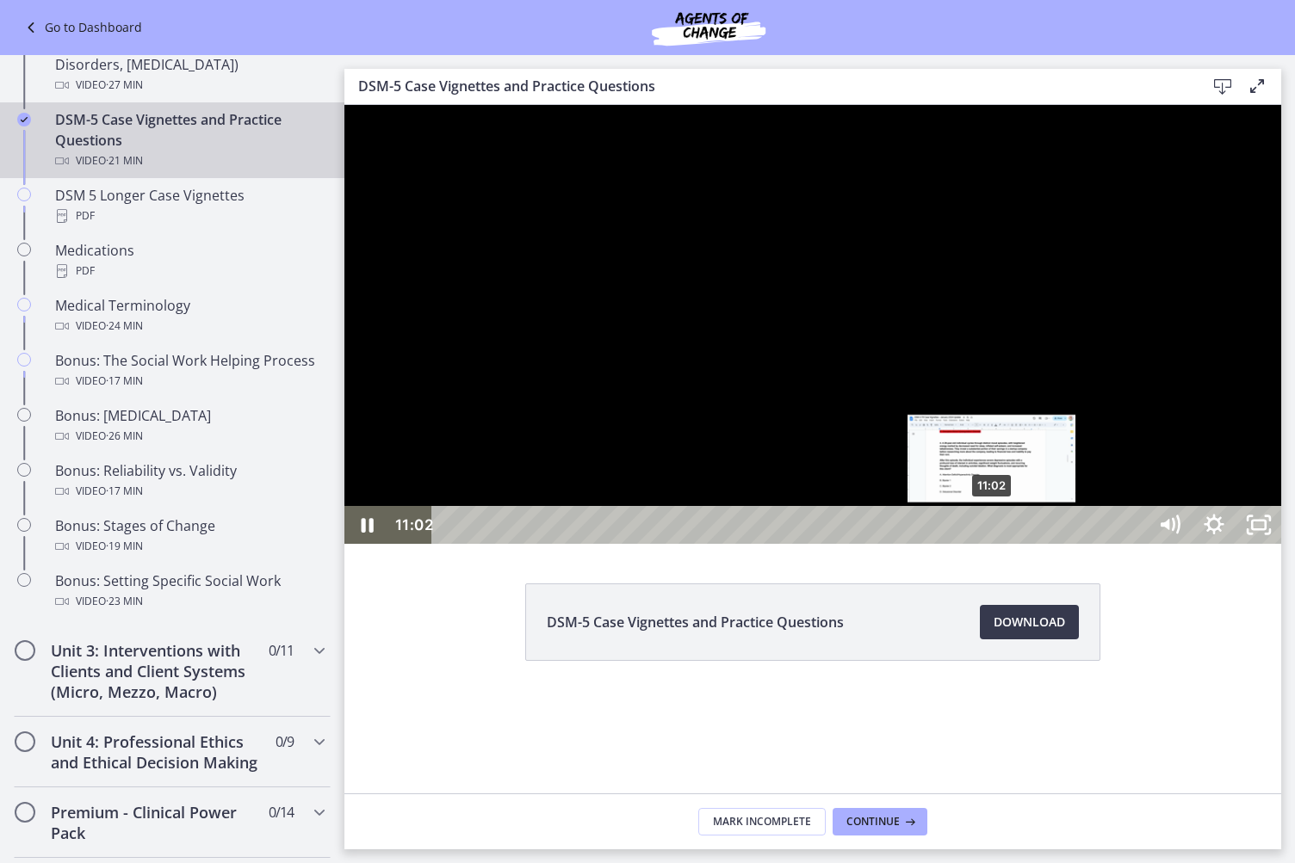
click at [992, 544] on div "11:02" at bounding box center [791, 525] width 687 height 38
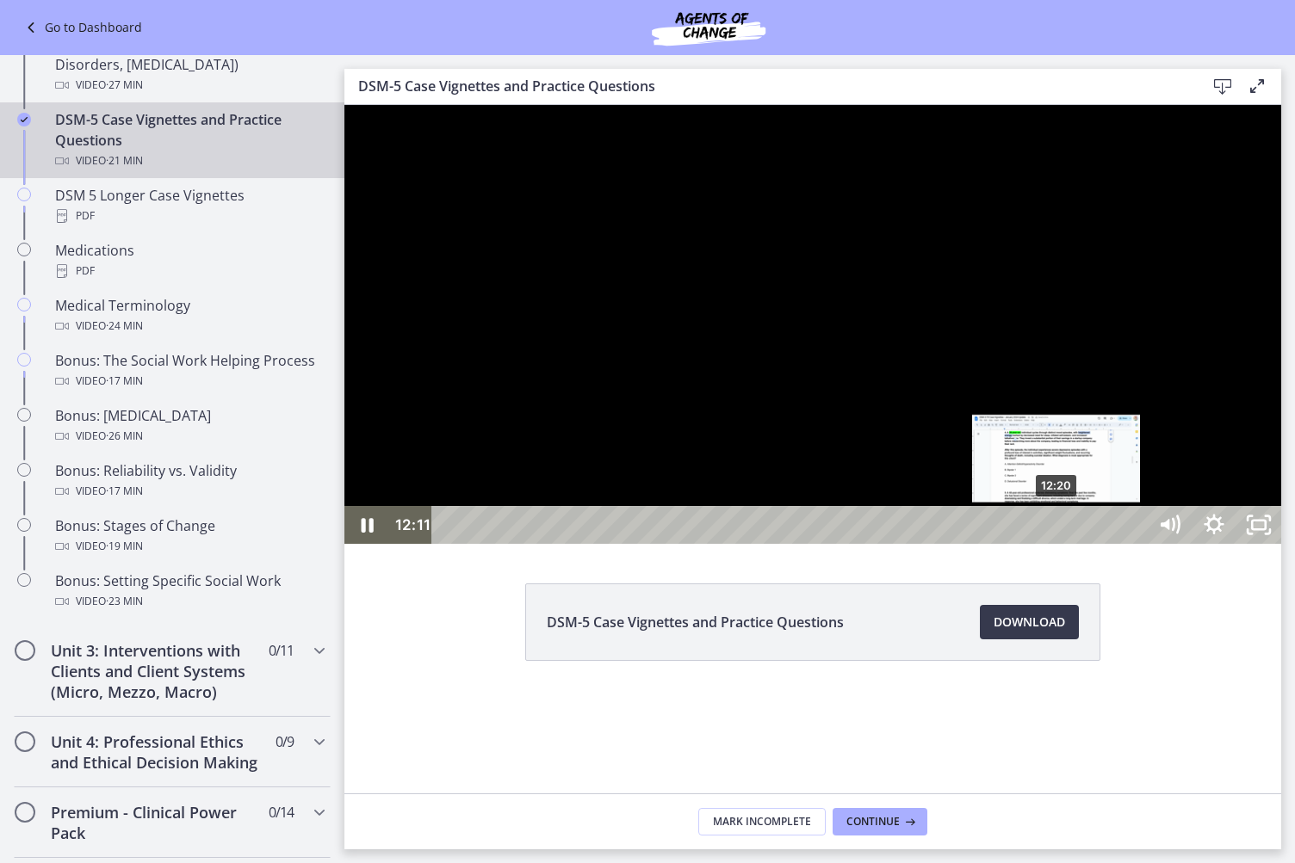
click at [1057, 544] on div "12:20" at bounding box center [791, 525] width 687 height 38
click at [1065, 544] on div "12:30" at bounding box center [791, 525] width 687 height 38
click at [1074, 544] on div "12:41" at bounding box center [791, 525] width 687 height 38
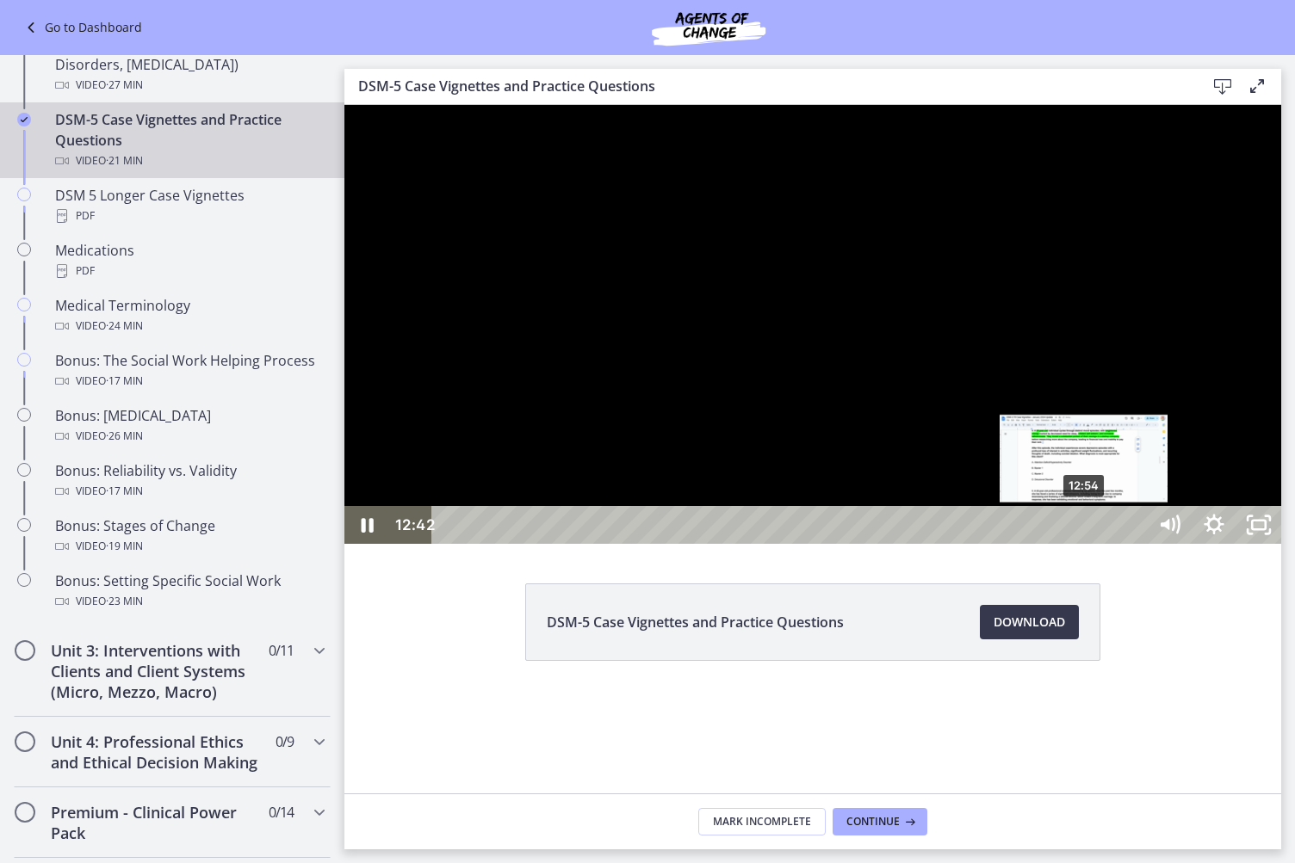
click at [1085, 544] on div "12:54" at bounding box center [791, 525] width 687 height 38
click at [1095, 544] on div "13:06" at bounding box center [791, 525] width 687 height 38
click at [1103, 544] on div "13:17" at bounding box center [791, 525] width 687 height 38
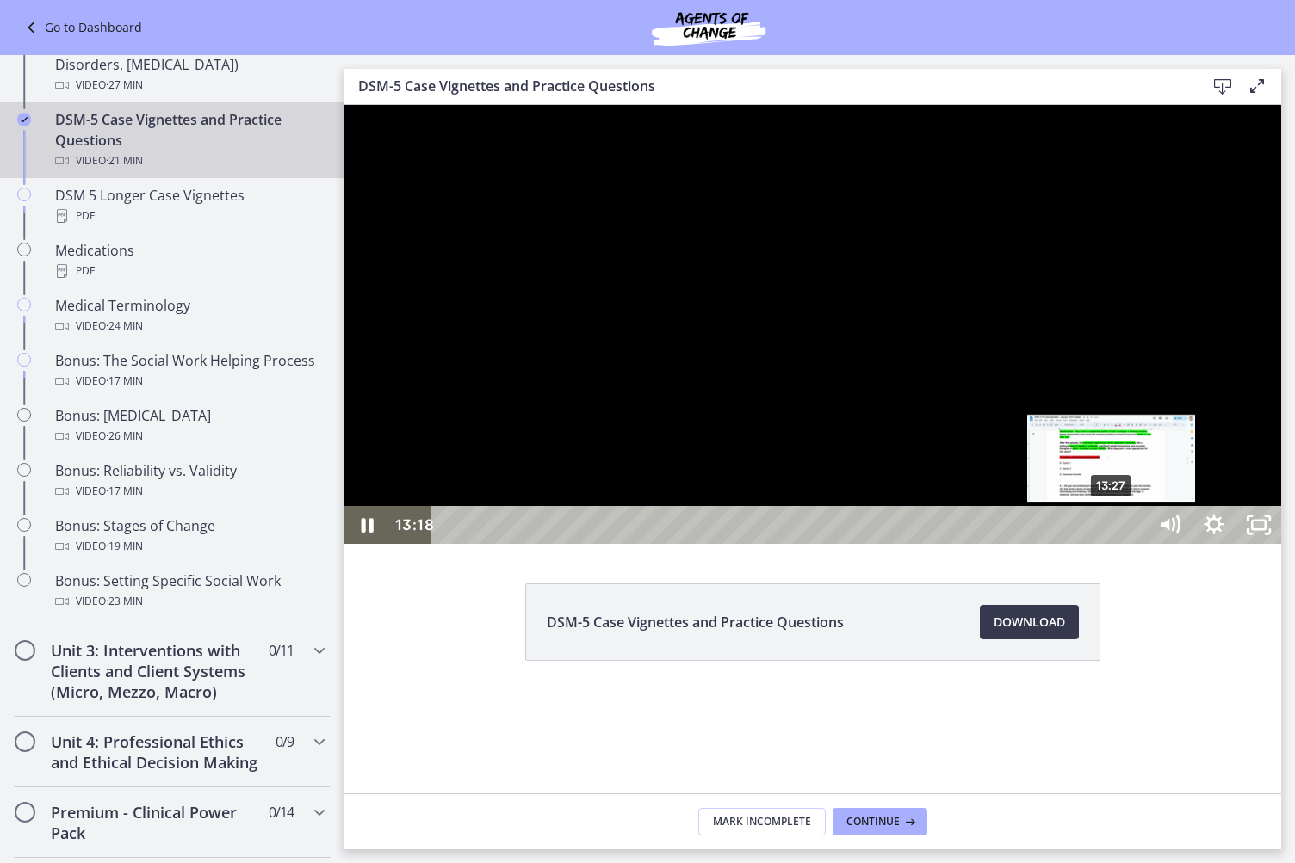
click at [1112, 544] on div "13:27" at bounding box center [791, 525] width 687 height 38
click at [1126, 544] on div "13:44" at bounding box center [791, 525] width 687 height 38
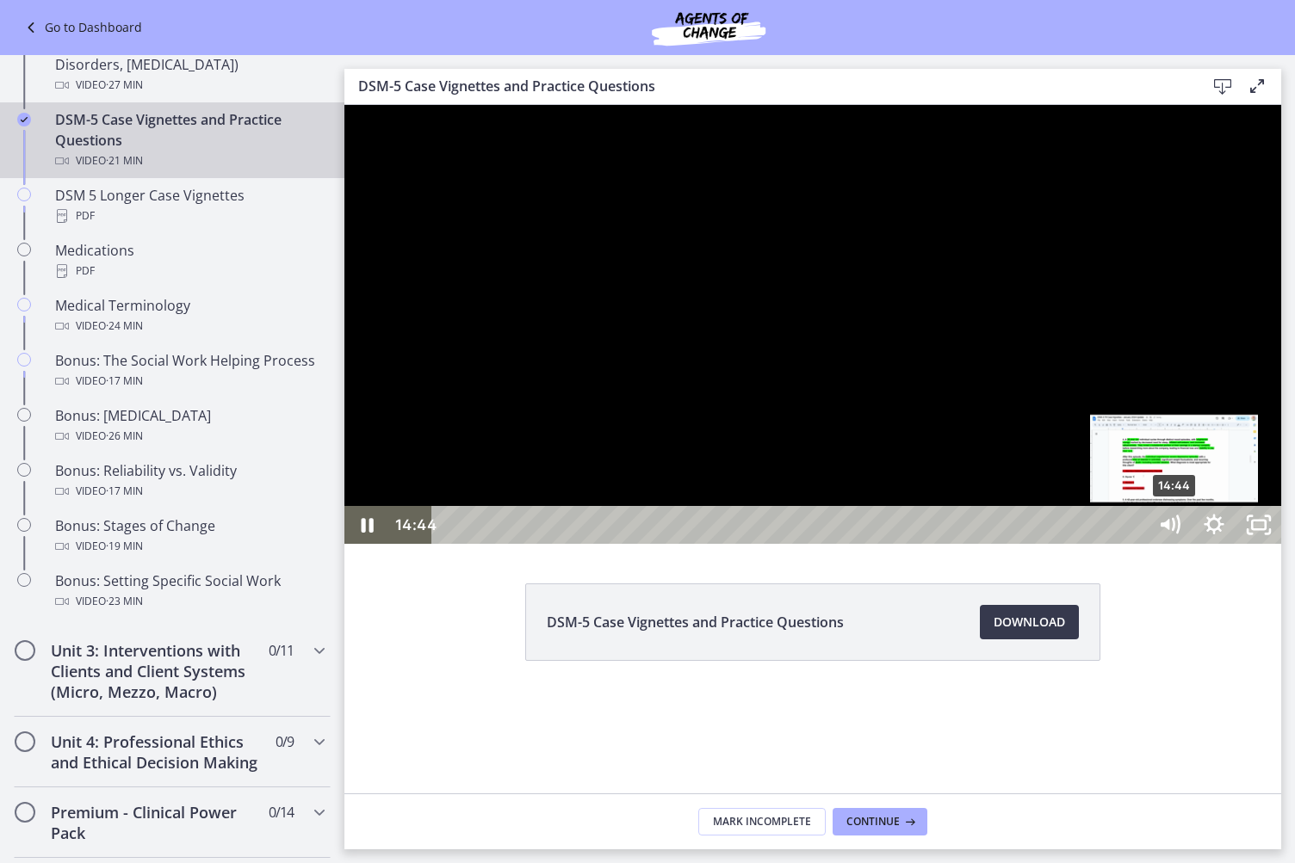
click at [1135, 544] on div "14:44" at bounding box center [791, 525] width 687 height 38
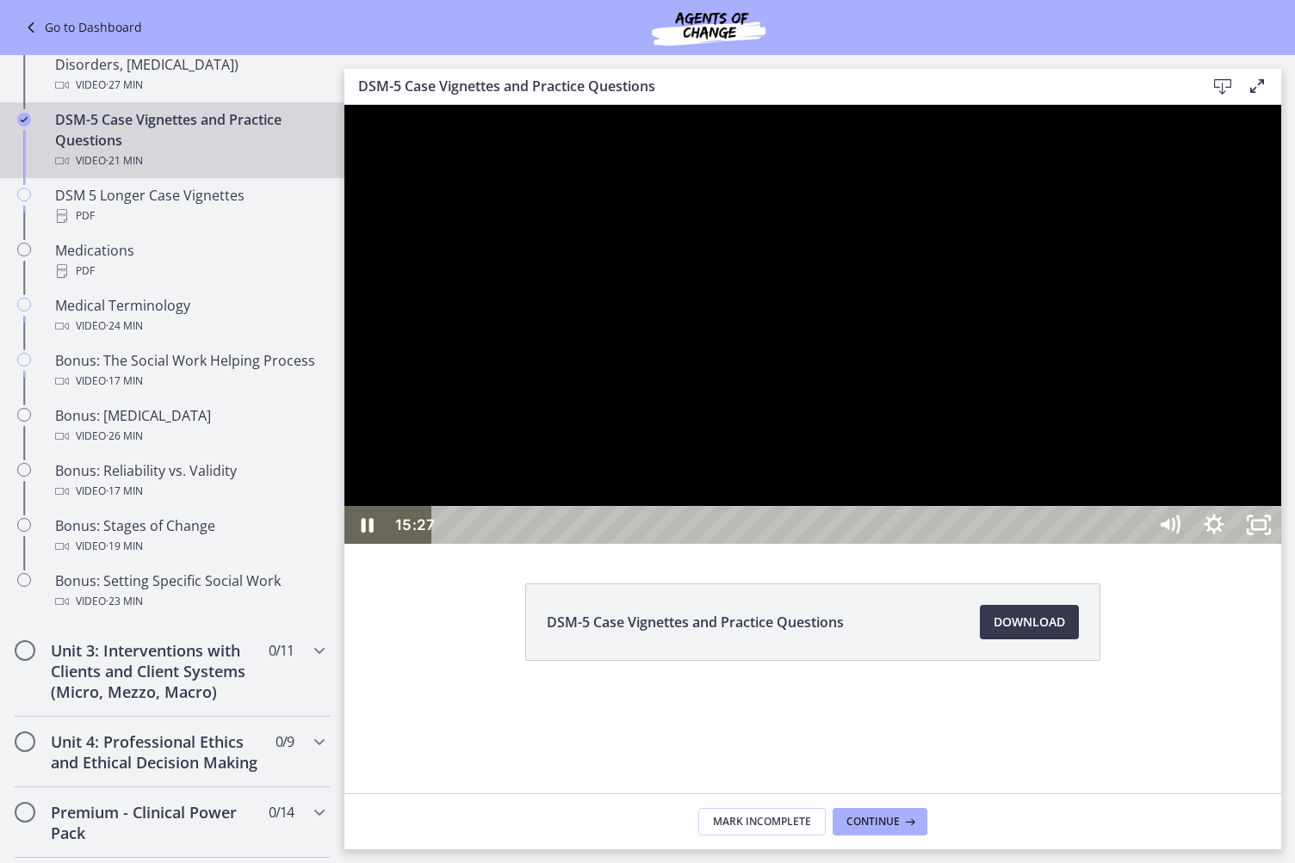
click at [998, 544] on div at bounding box center [812, 324] width 936 height 439
click at [646, 544] on div at bounding box center [812, 324] width 936 height 439
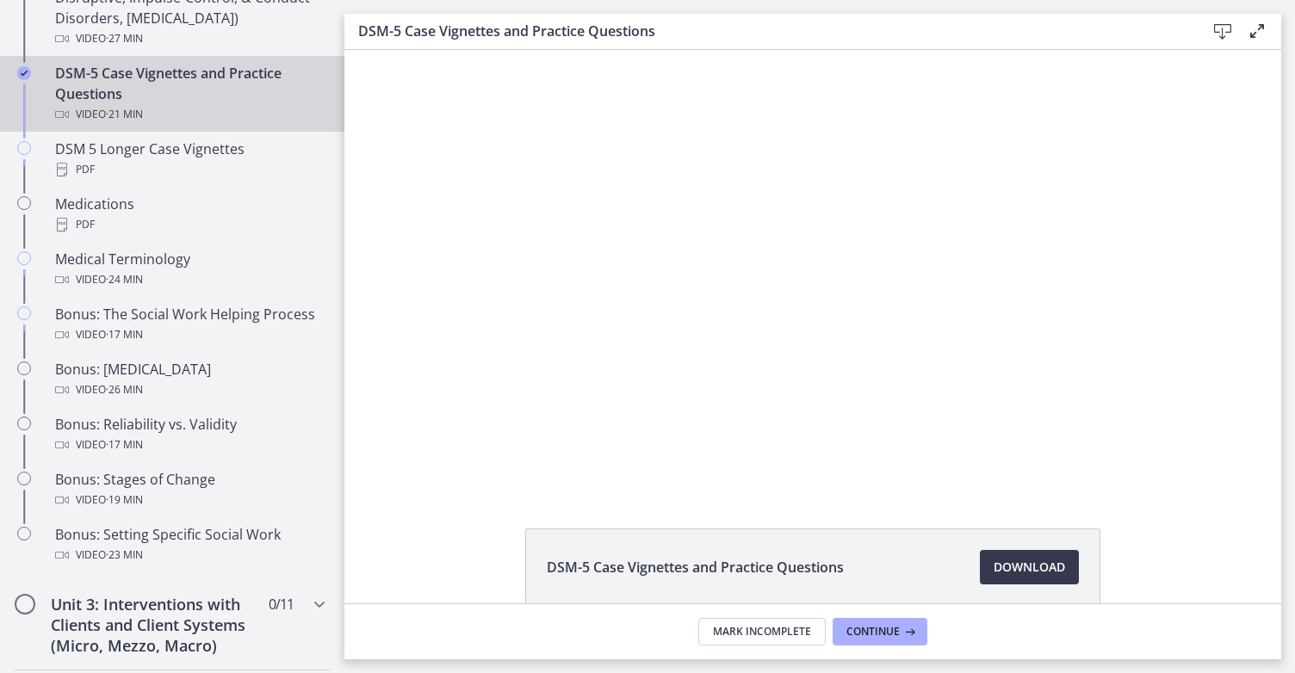
scroll to position [1198, 0]
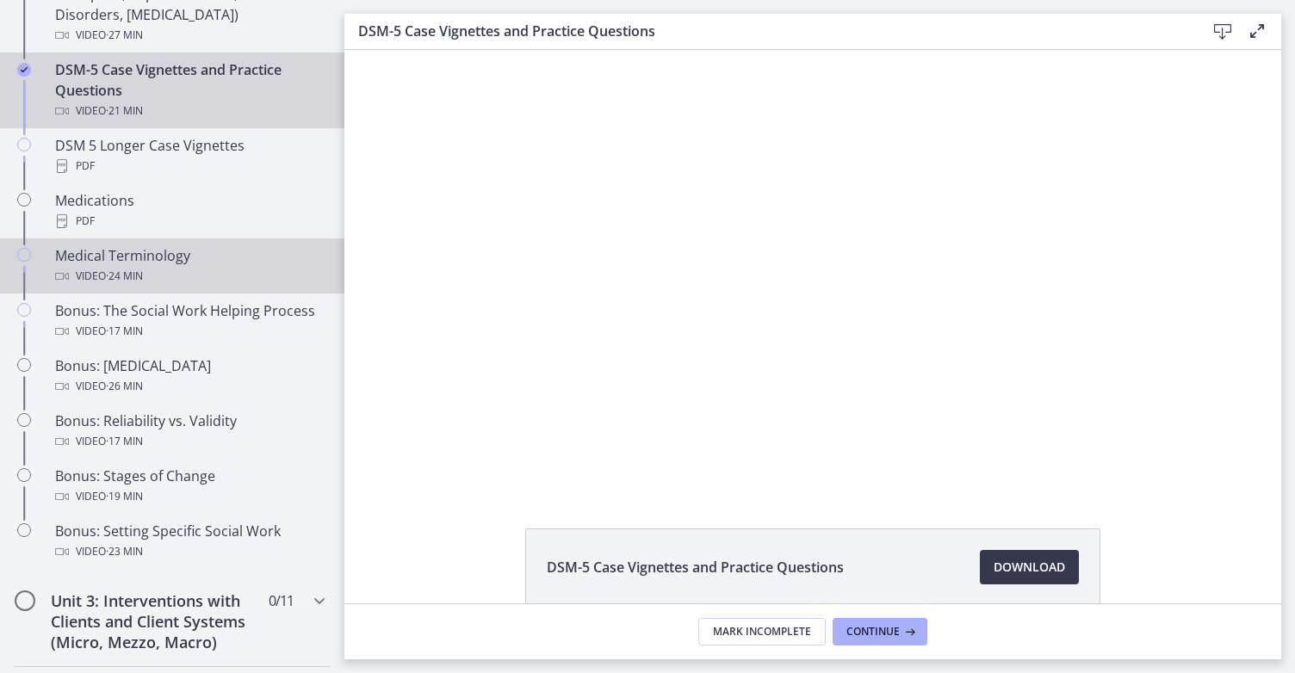
click at [184, 261] on div "Medical Terminology Video · 24 min" at bounding box center [189, 265] width 269 height 41
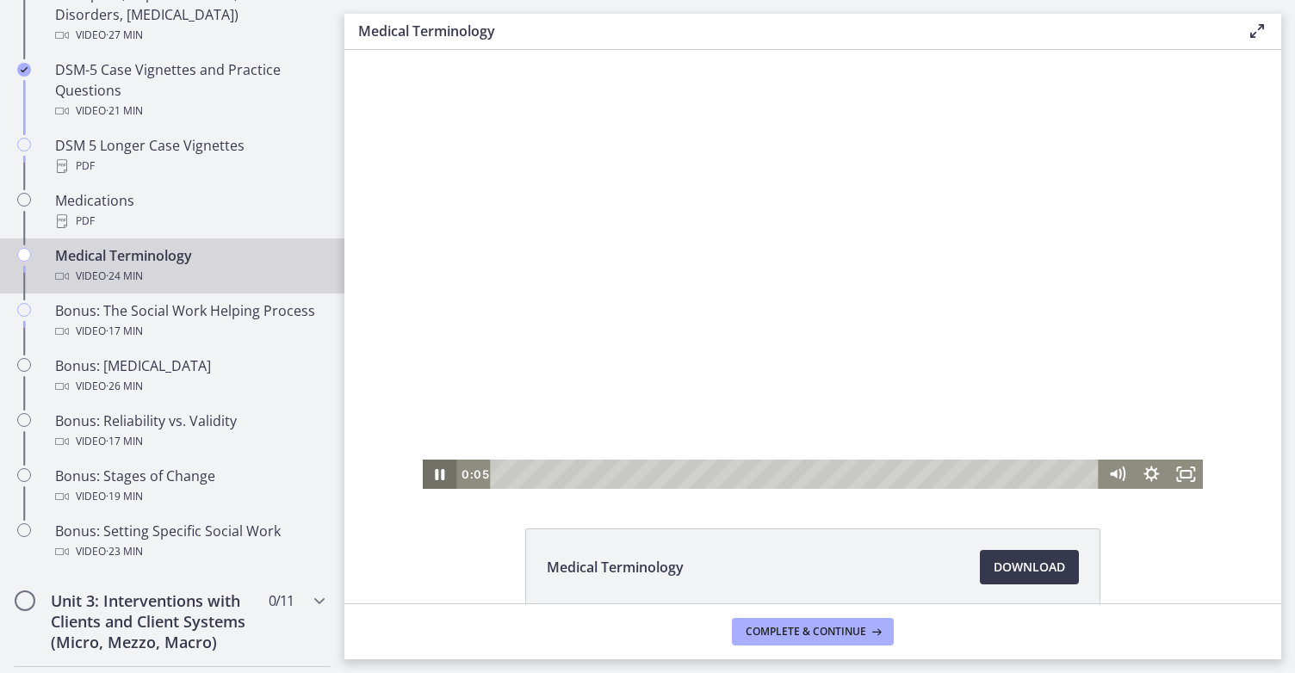
click at [436, 478] on icon "Pause" at bounding box center [440, 474] width 9 height 11
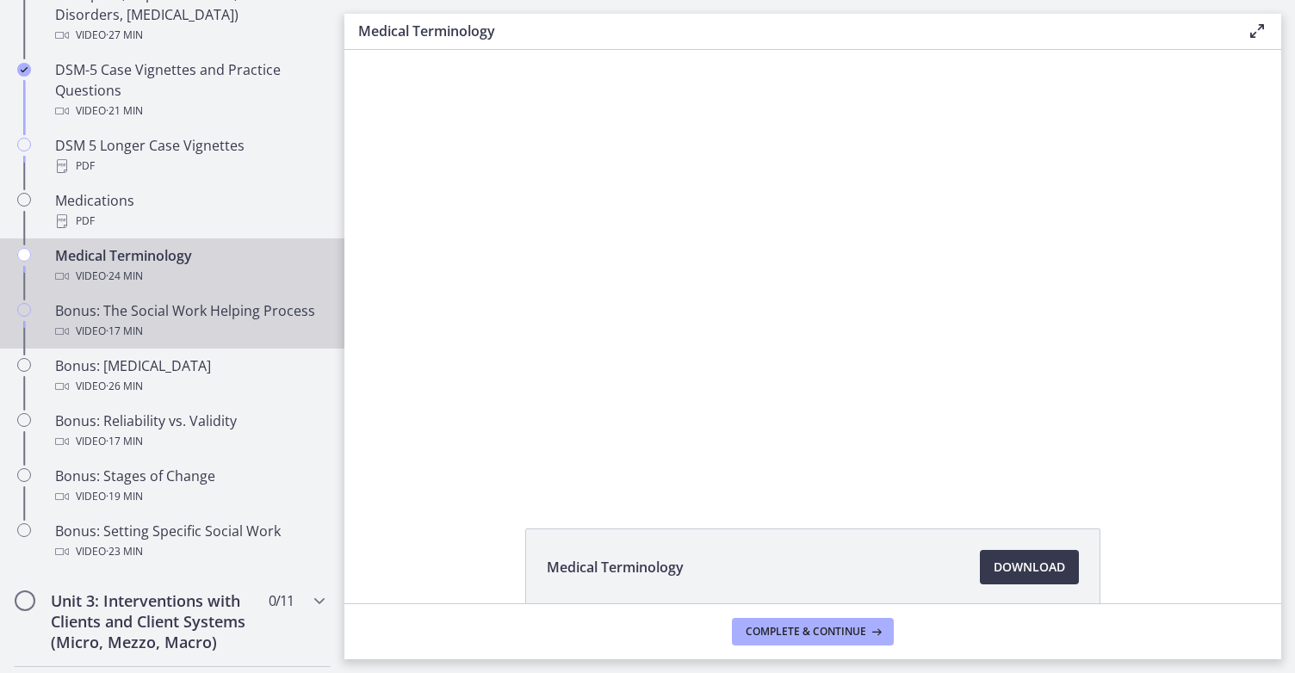
click at [258, 326] on div "Bonus: The Social Work Helping Process Video · 17 min" at bounding box center [189, 320] width 269 height 41
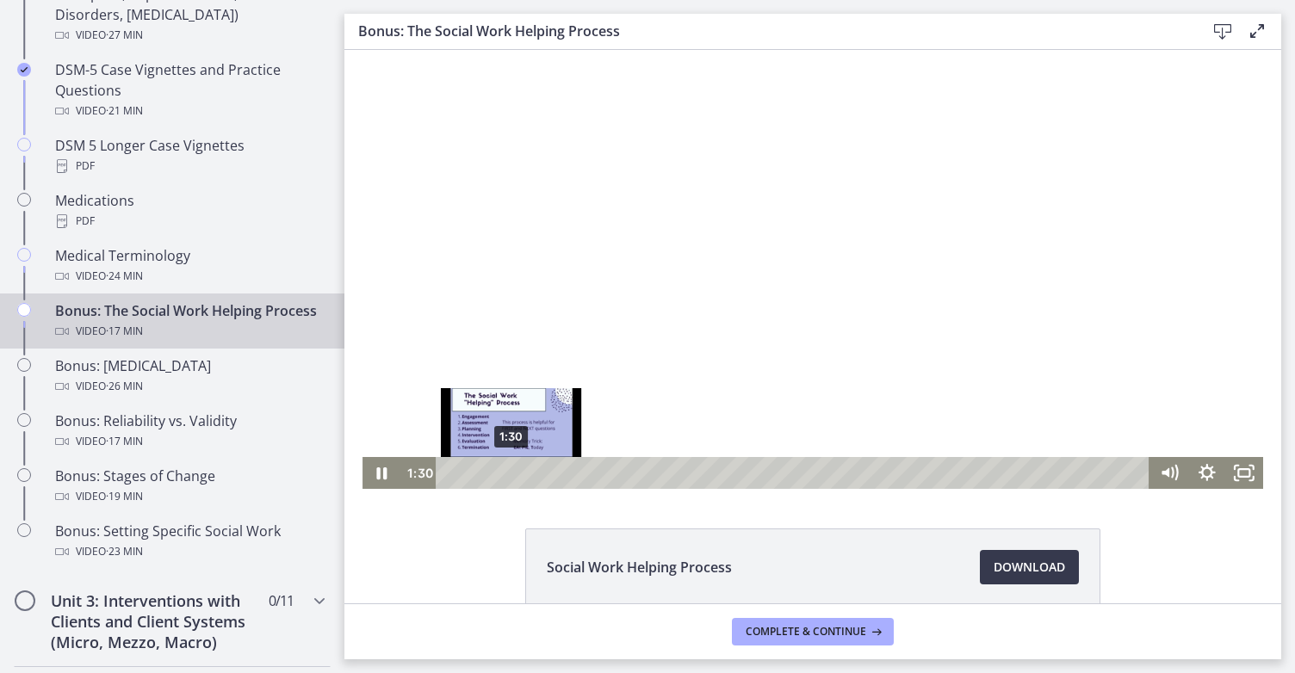
click at [504, 469] on div "1:30" at bounding box center [795, 473] width 691 height 32
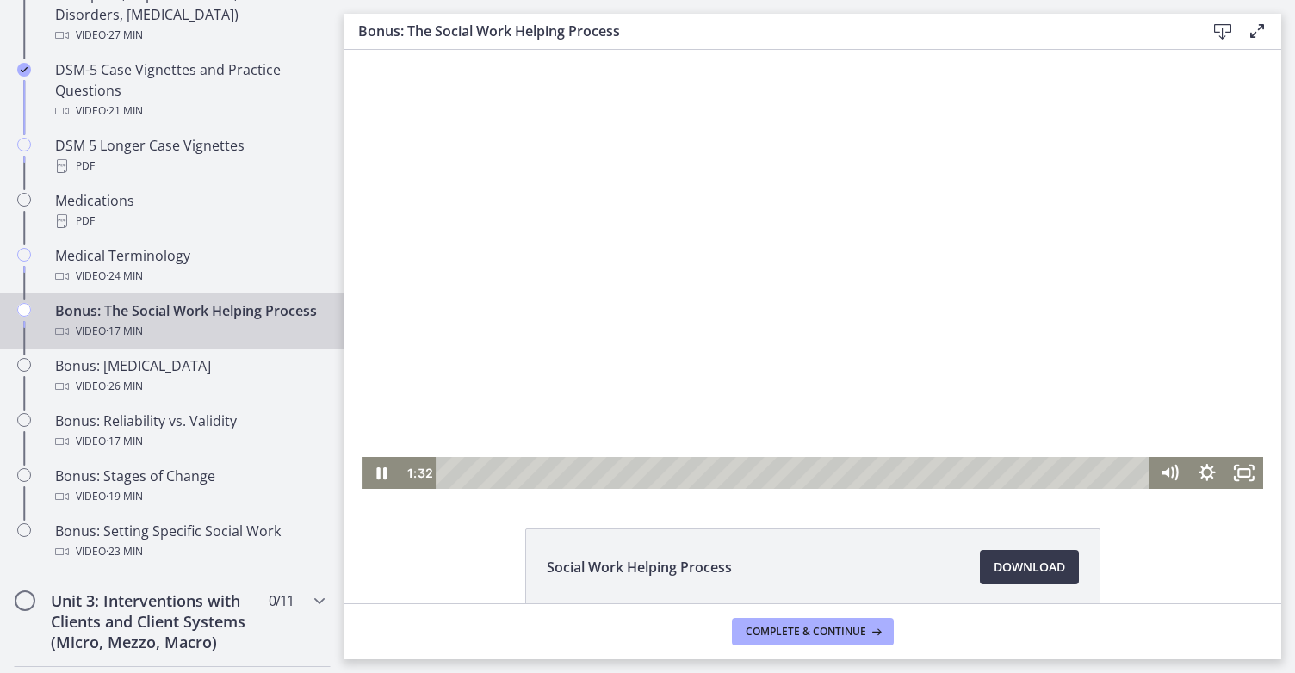
click at [409, 232] on div at bounding box center [812, 269] width 900 height 439
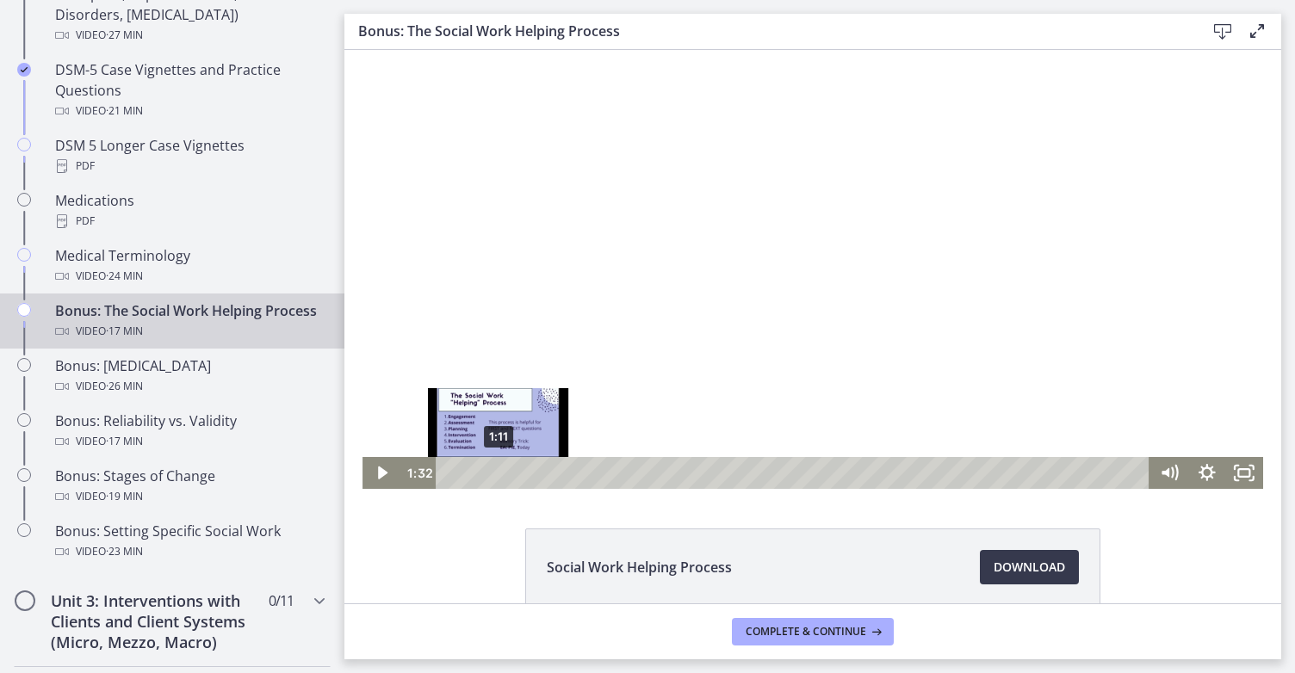
click at [491, 473] on div "1:11" at bounding box center [795, 473] width 691 height 32
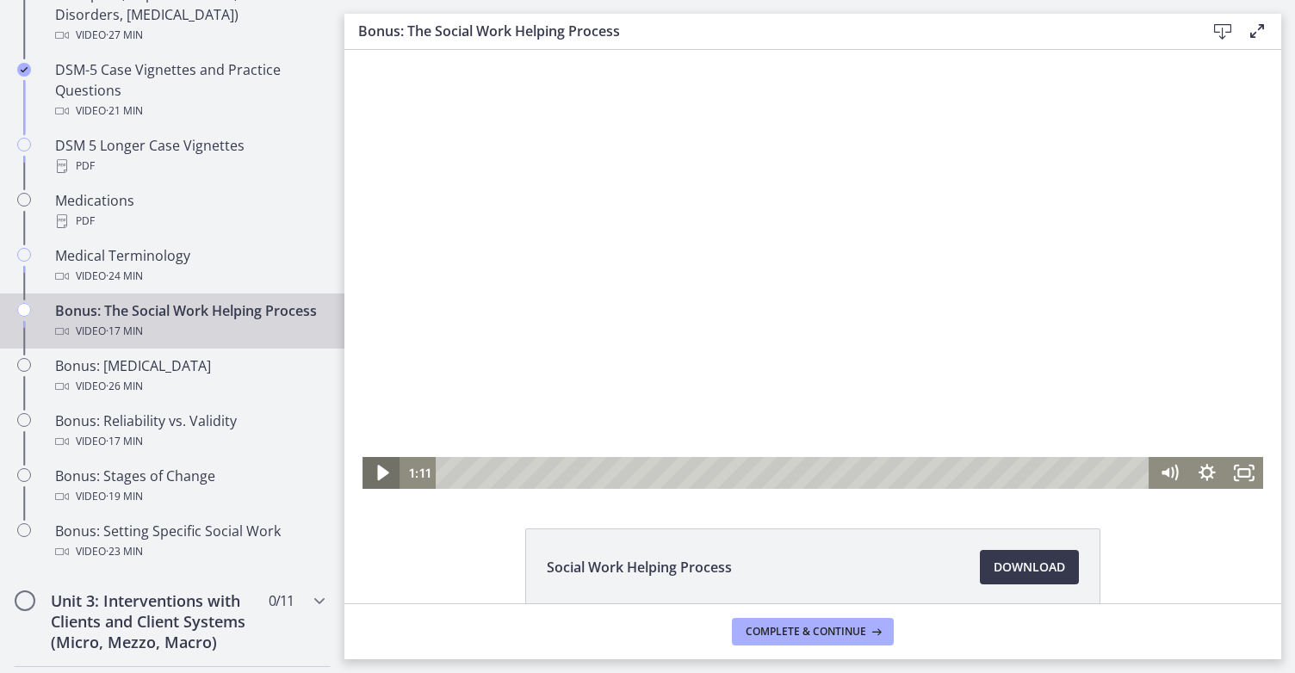
click at [363, 471] on icon "Play Video" at bounding box center [383, 473] width 45 height 38
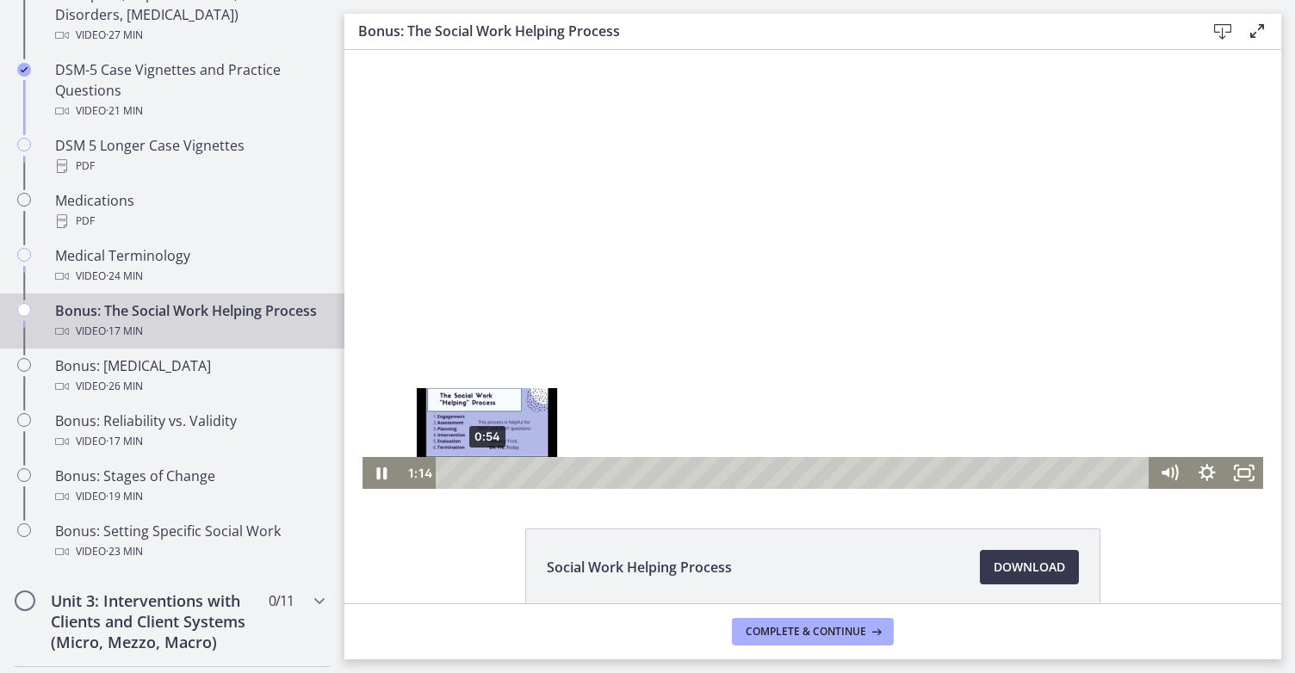
click at [480, 469] on div "0:54" at bounding box center [795, 473] width 691 height 32
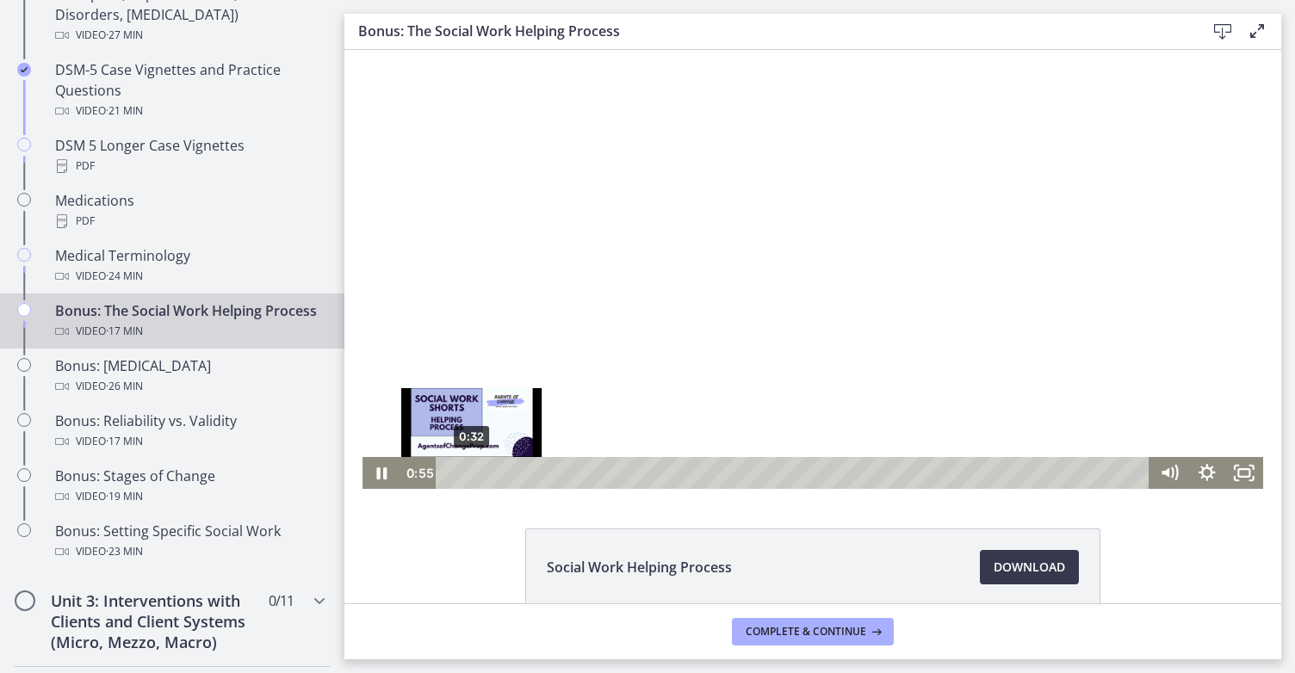
click at [467, 473] on div "0:32" at bounding box center [795, 473] width 691 height 32
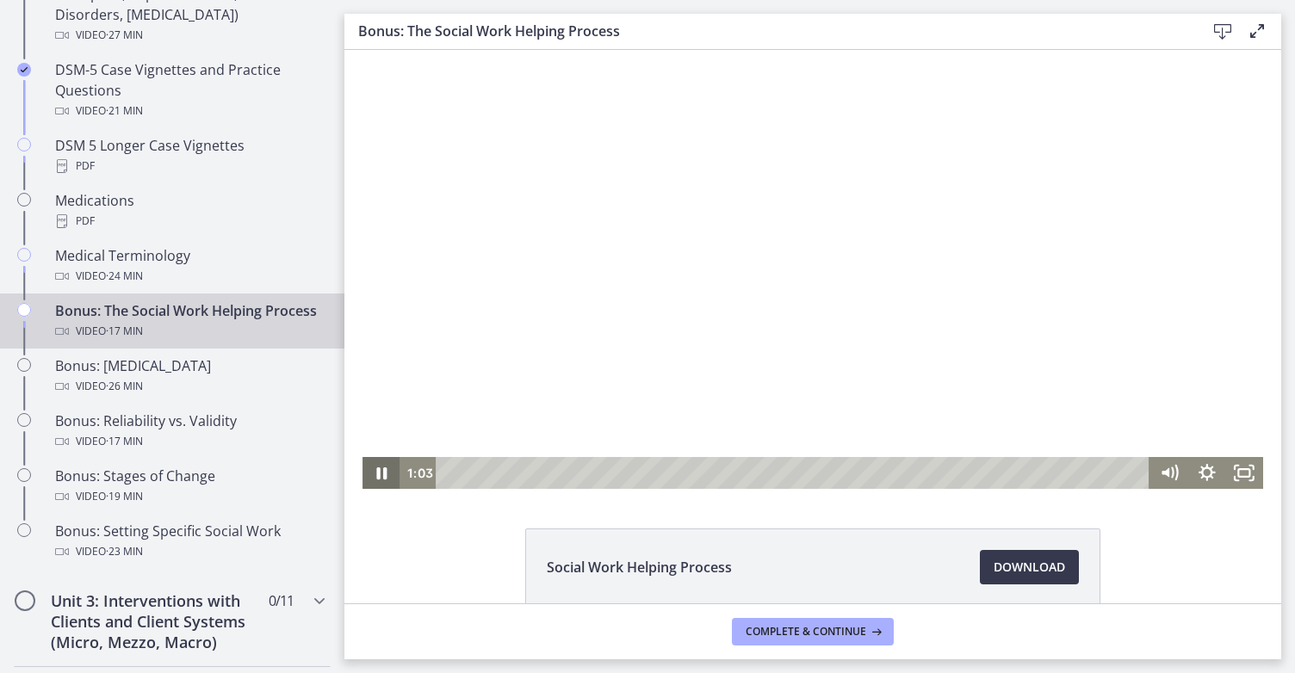
click at [381, 467] on icon "Pause" at bounding box center [381, 473] width 38 height 32
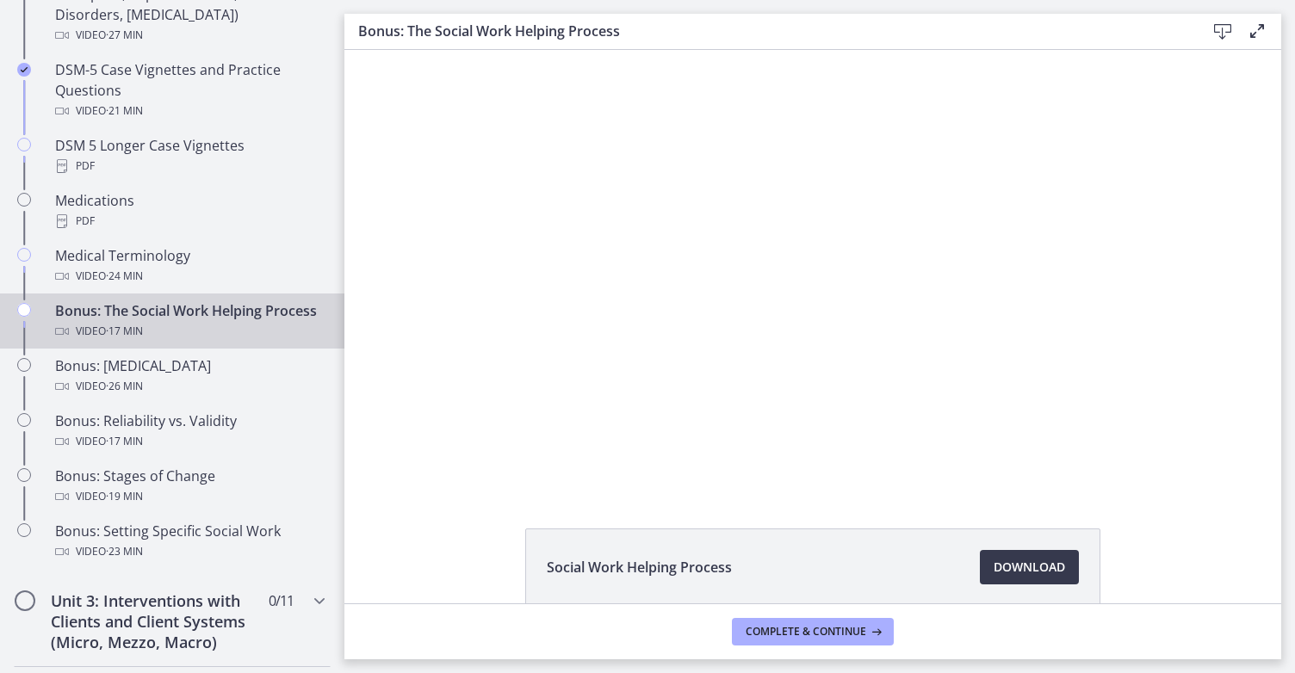
click at [597, 282] on div at bounding box center [812, 269] width 900 height 439
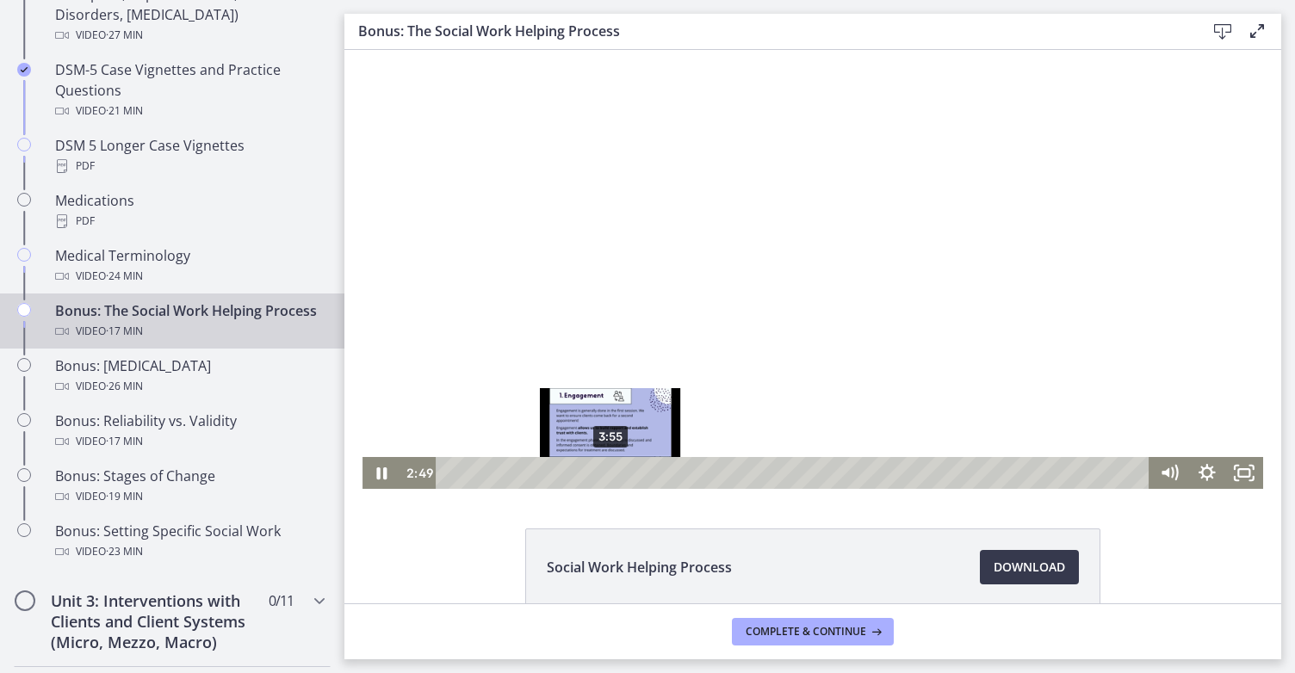
click at [607, 477] on div "3:55" at bounding box center [795, 473] width 691 height 32
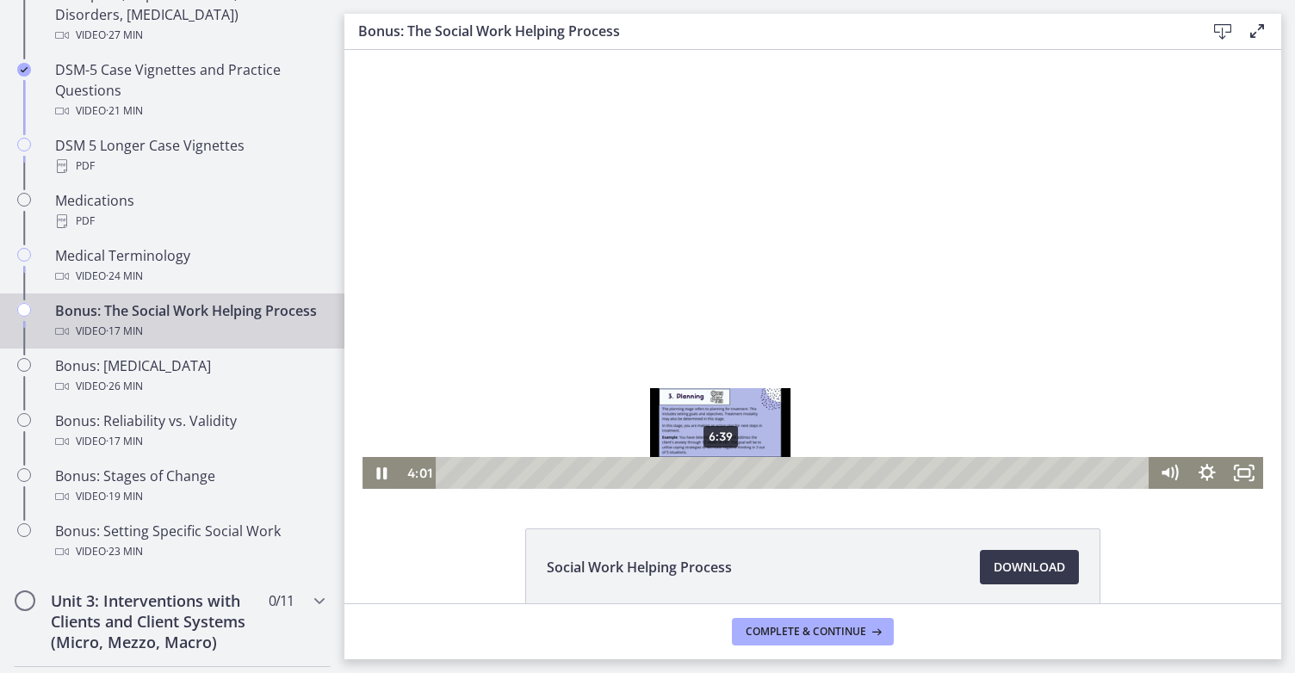
click at [714, 475] on div "6:39" at bounding box center [795, 473] width 691 height 32
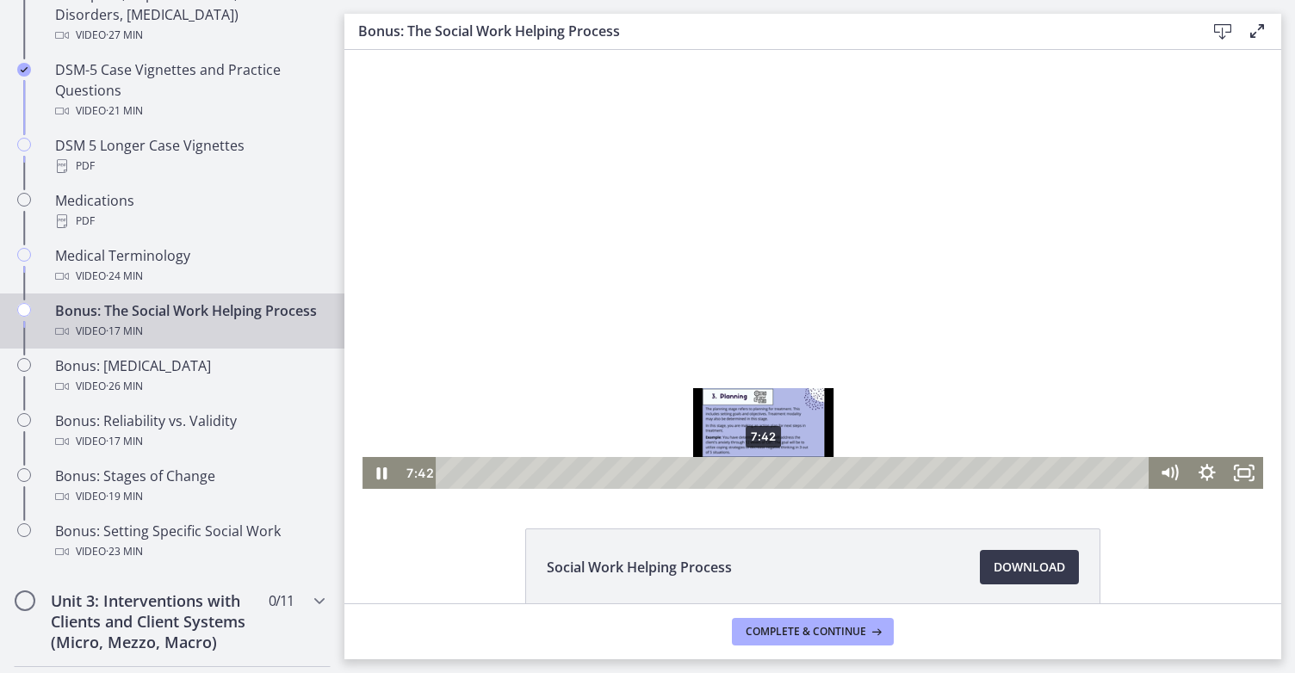
click at [757, 474] on div "7:42" at bounding box center [795, 473] width 691 height 32
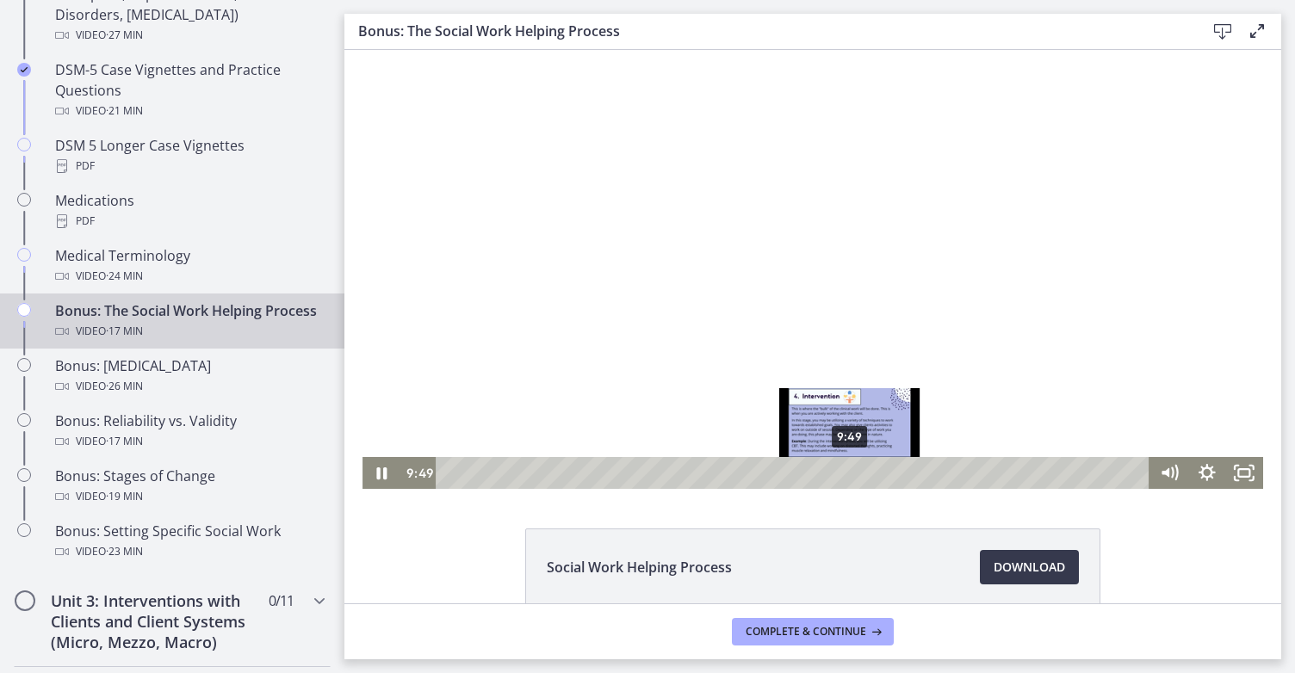
click at [844, 473] on div "9:49" at bounding box center [795, 473] width 691 height 32
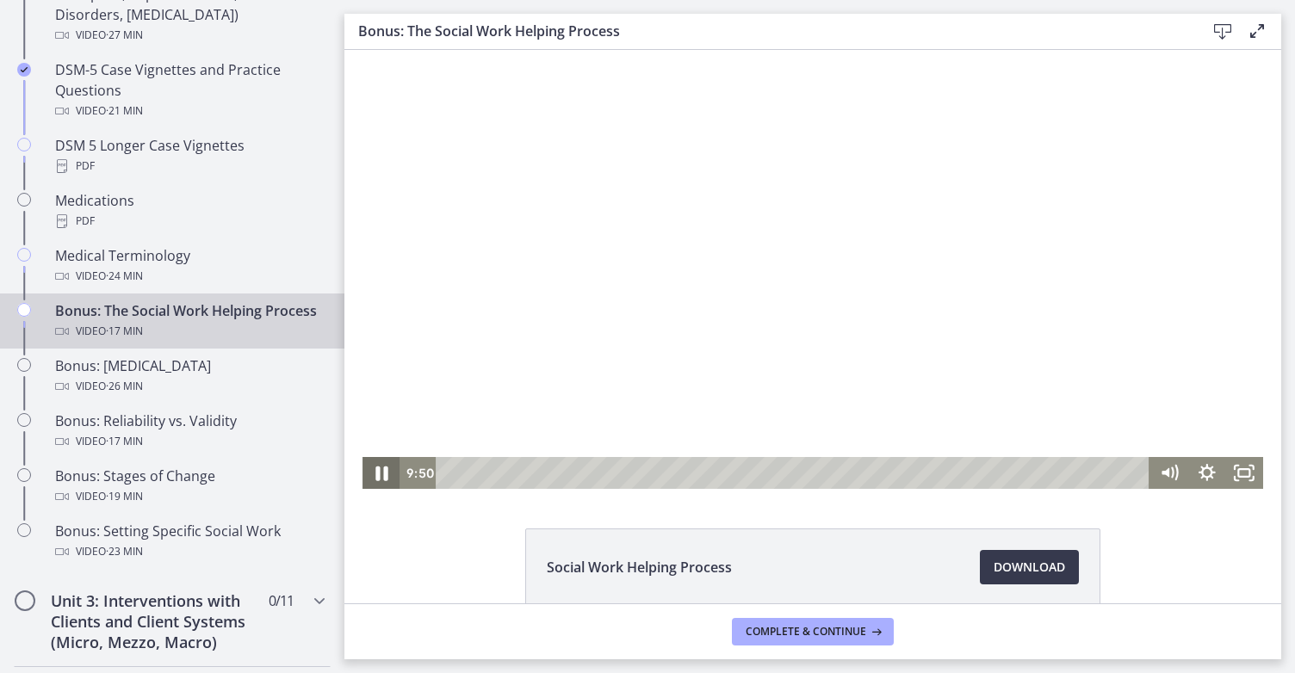
click at [379, 462] on icon "Pause" at bounding box center [381, 473] width 45 height 38
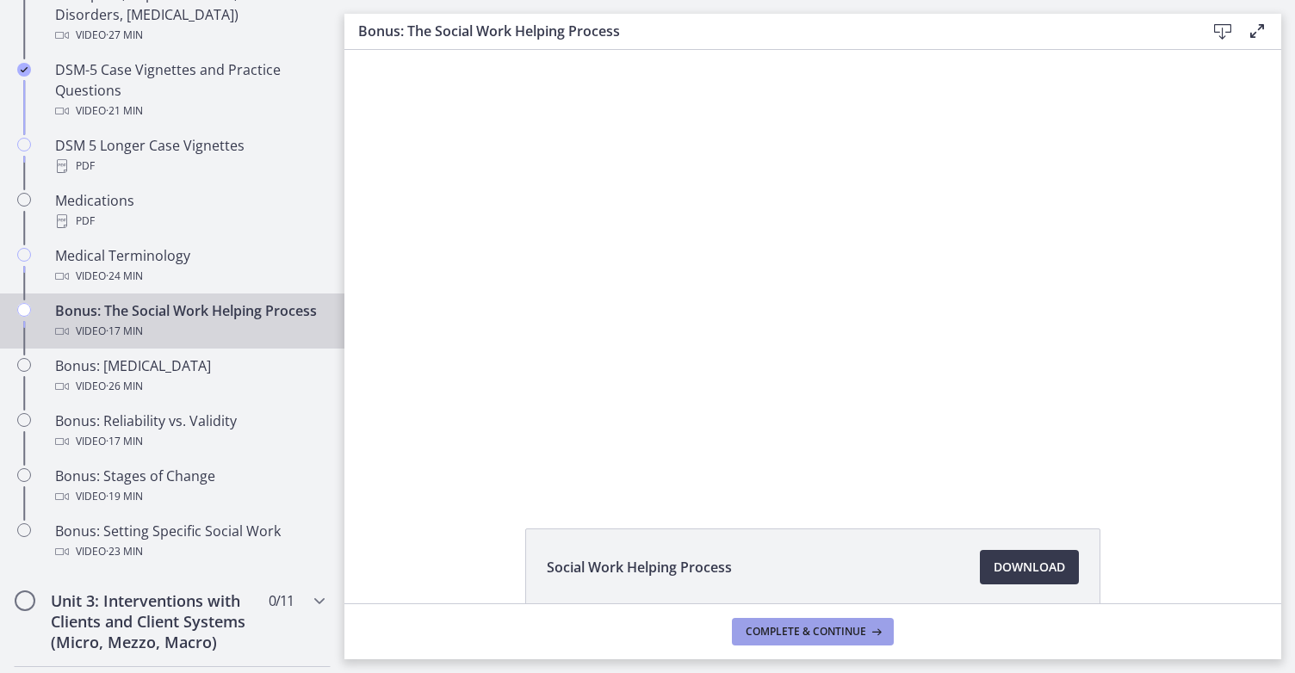
click at [778, 629] on span "Complete & continue" at bounding box center [805, 632] width 121 height 14
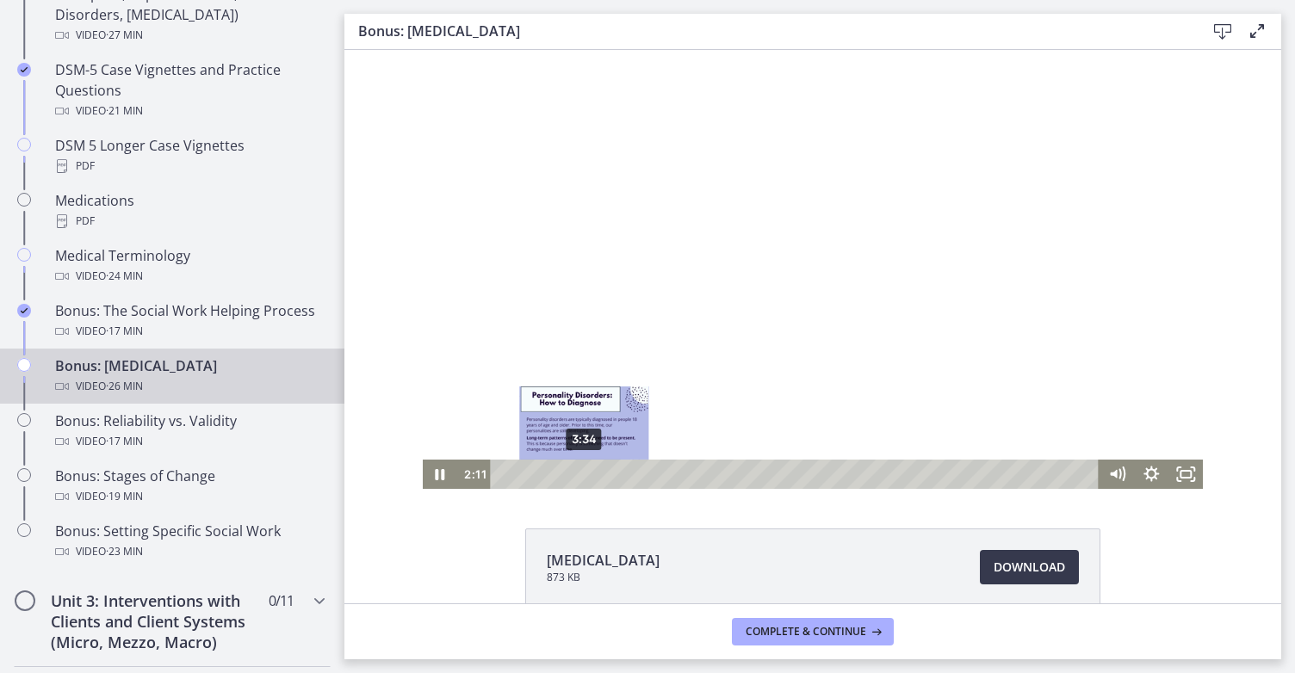
click at [578, 479] on div "3:34" at bounding box center [797, 474] width 588 height 29
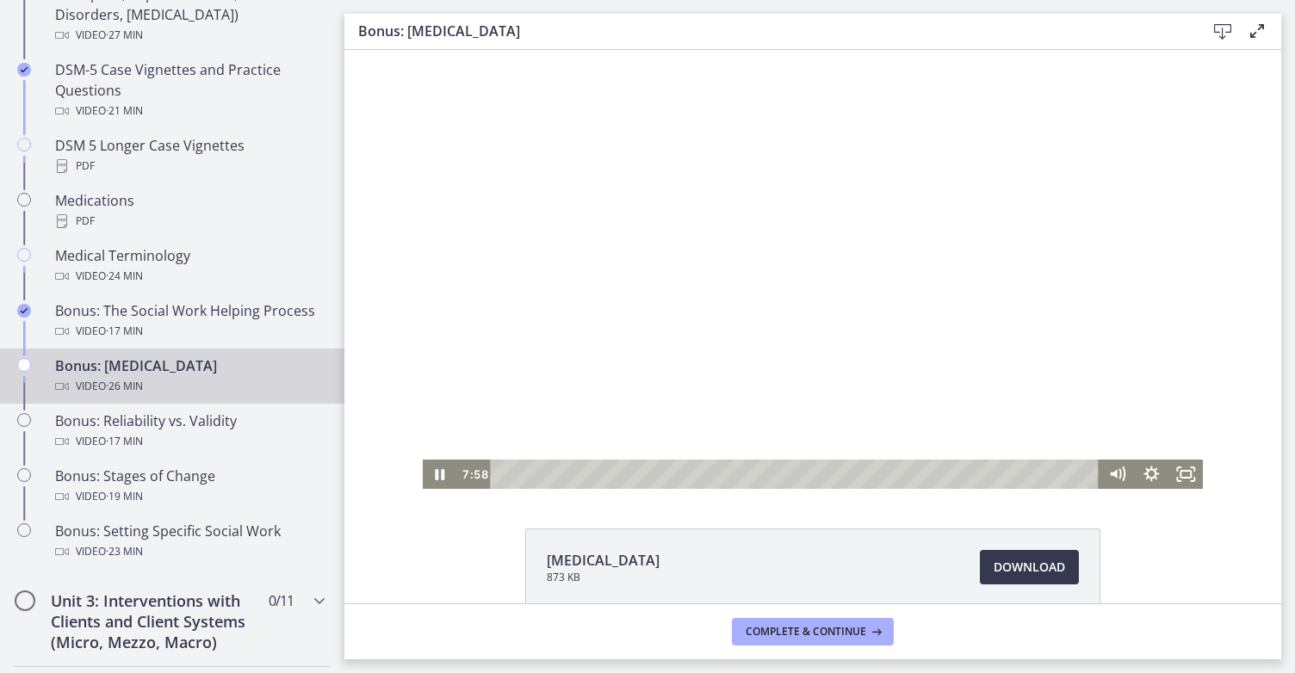
click at [459, 158] on div at bounding box center [813, 269] width 781 height 439
click at [436, 475] on icon "Play Video" at bounding box center [440, 474] width 9 height 12
click at [770, 329] on div at bounding box center [813, 269] width 781 height 439
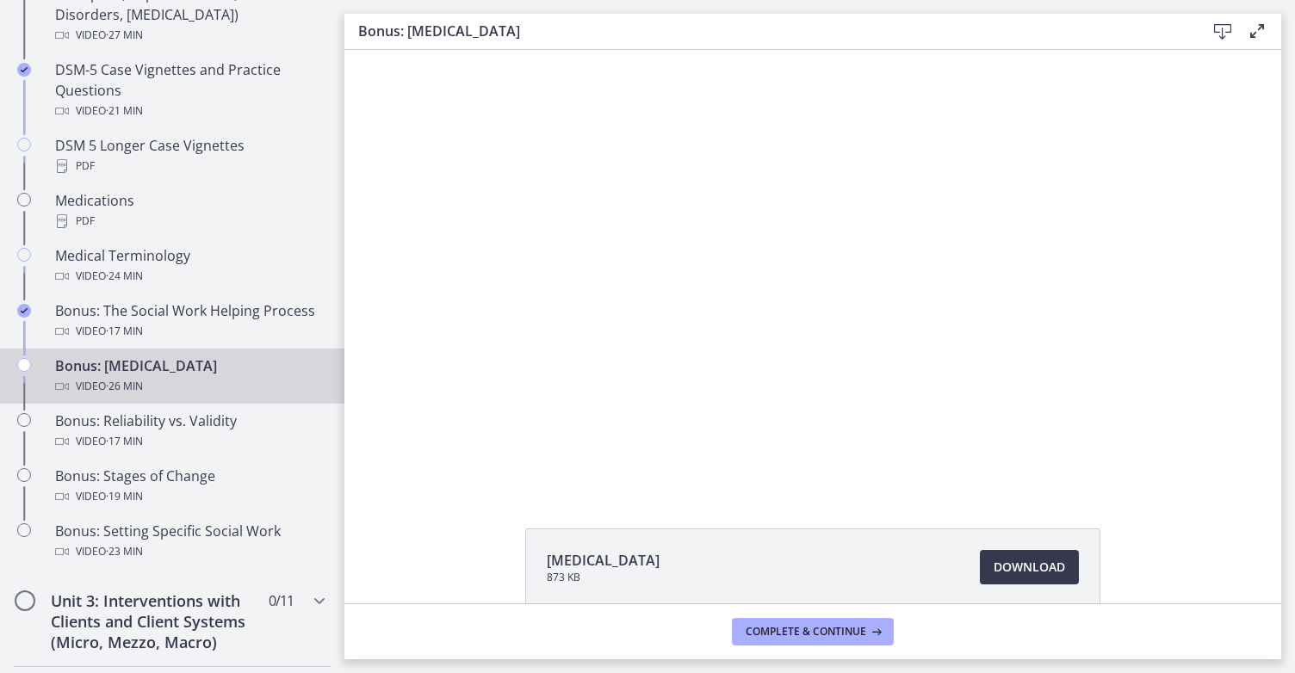
click at [770, 329] on div at bounding box center [813, 269] width 781 height 439
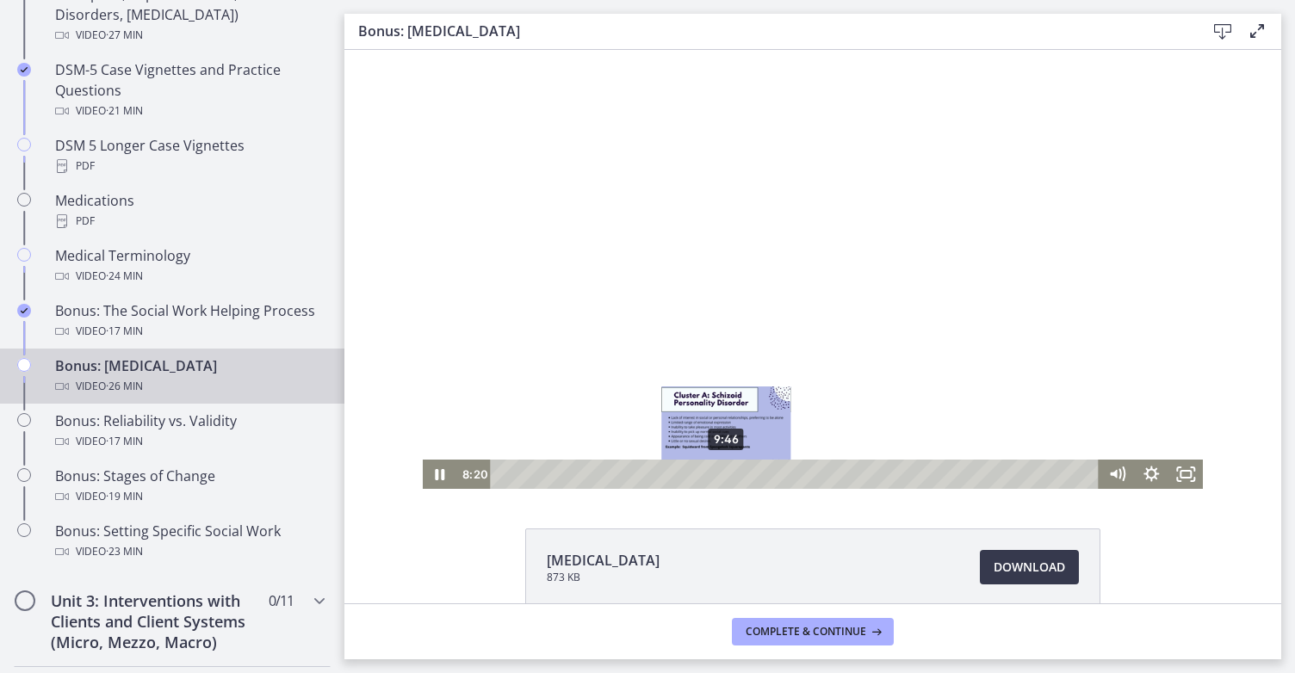
click at [720, 474] on div "9:46" at bounding box center [797, 474] width 588 height 29
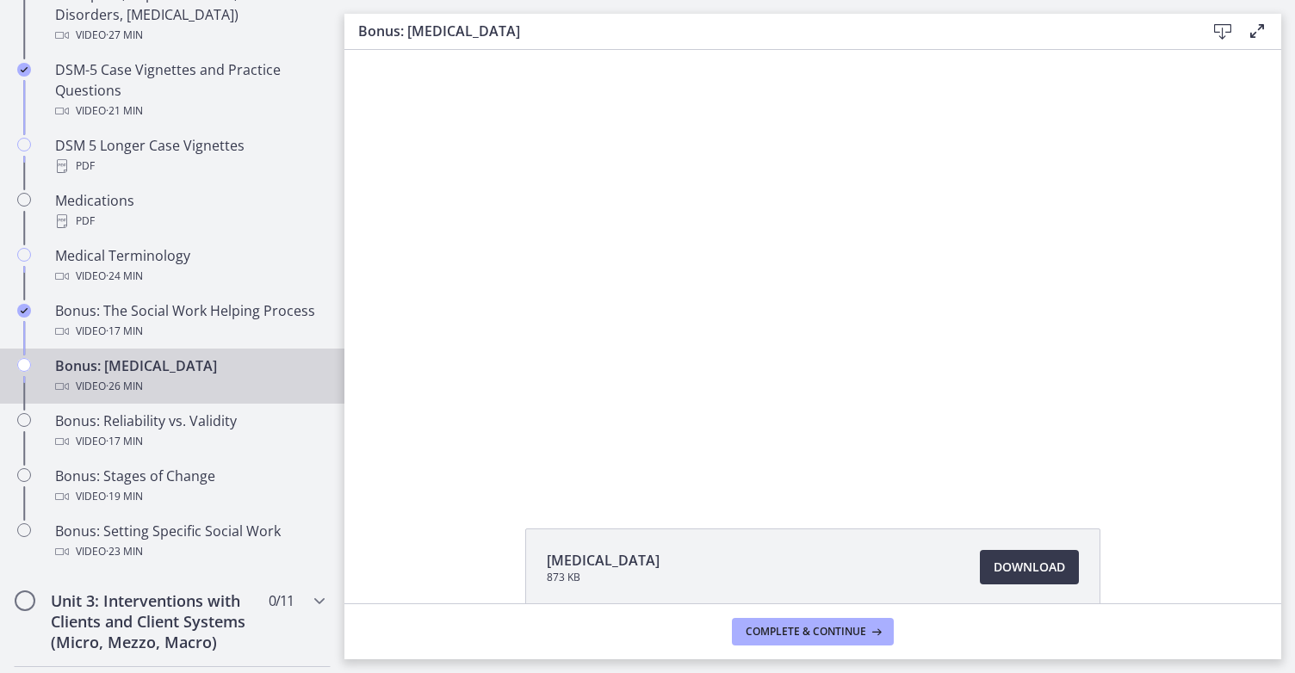
click at [441, 555] on div "Personality Disorders 873 KB Download Opens in a new window" at bounding box center [812, 608] width 936 height 160
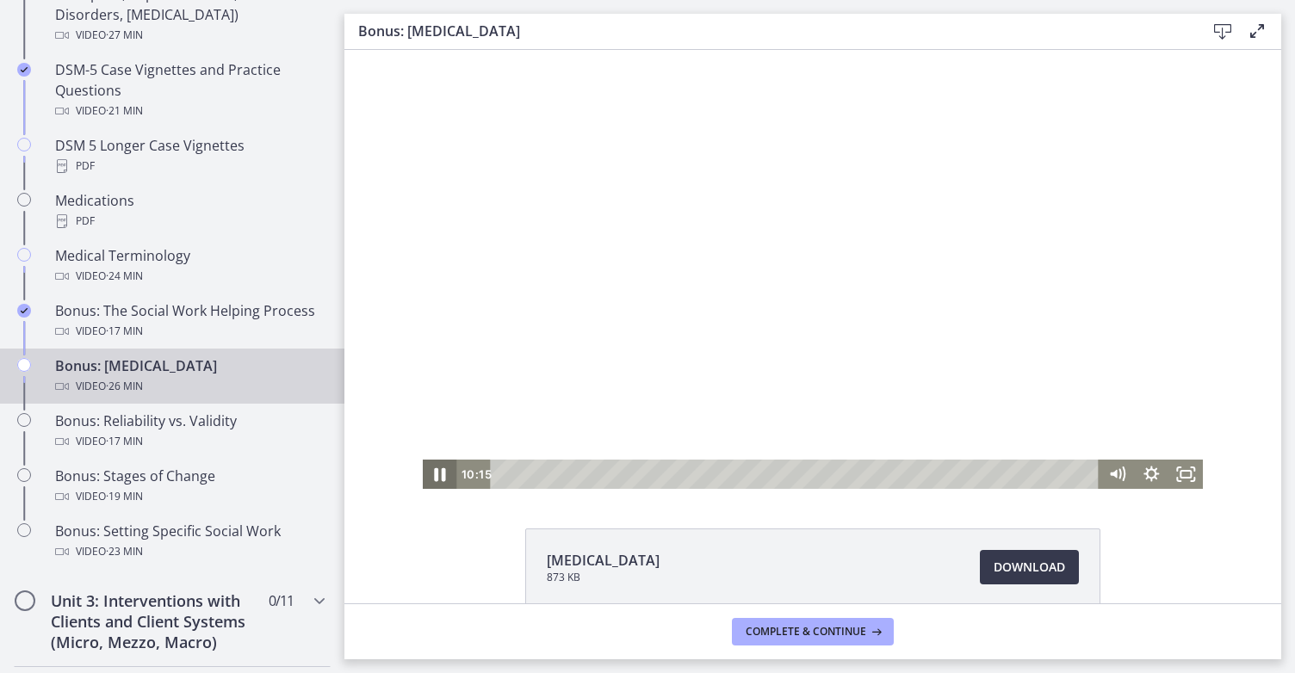
click at [435, 478] on icon "Pause" at bounding box center [440, 475] width 11 height 14
click at [604, 329] on div at bounding box center [813, 269] width 781 height 439
click at [809, 269] on div at bounding box center [813, 269] width 781 height 439
click at [667, 342] on div at bounding box center [813, 269] width 781 height 439
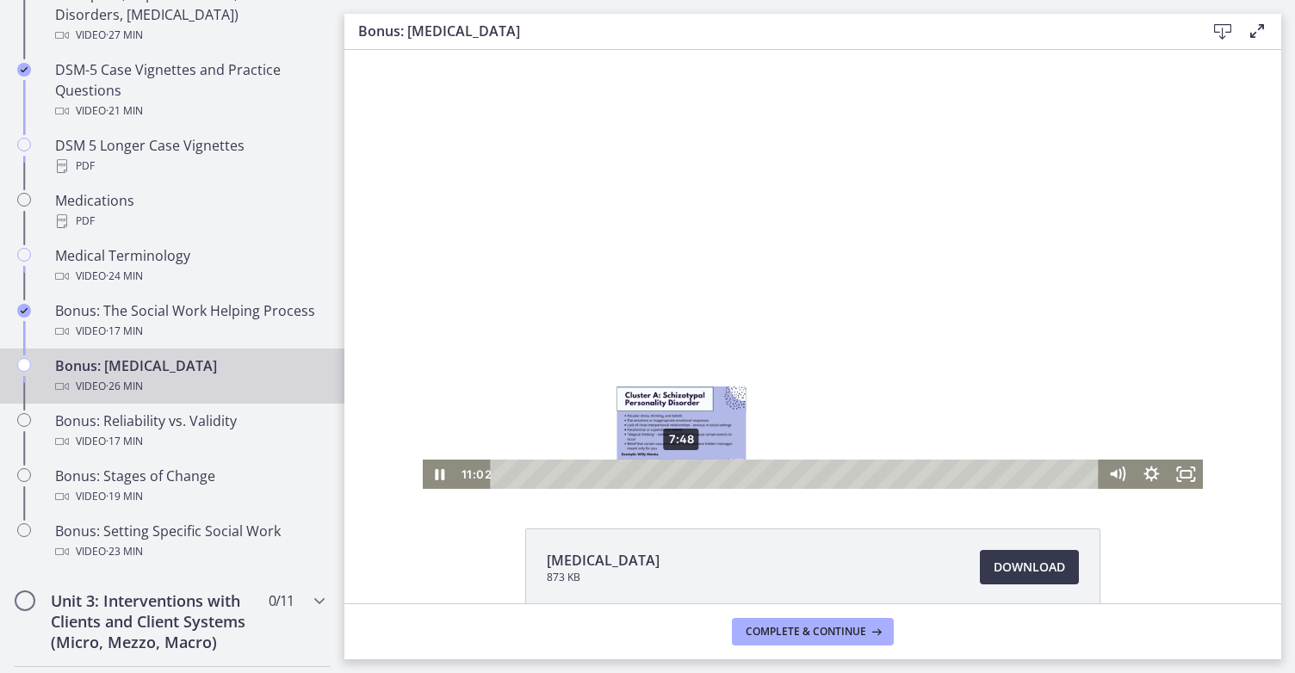
click at [675, 474] on div "7:48" at bounding box center [797, 474] width 588 height 29
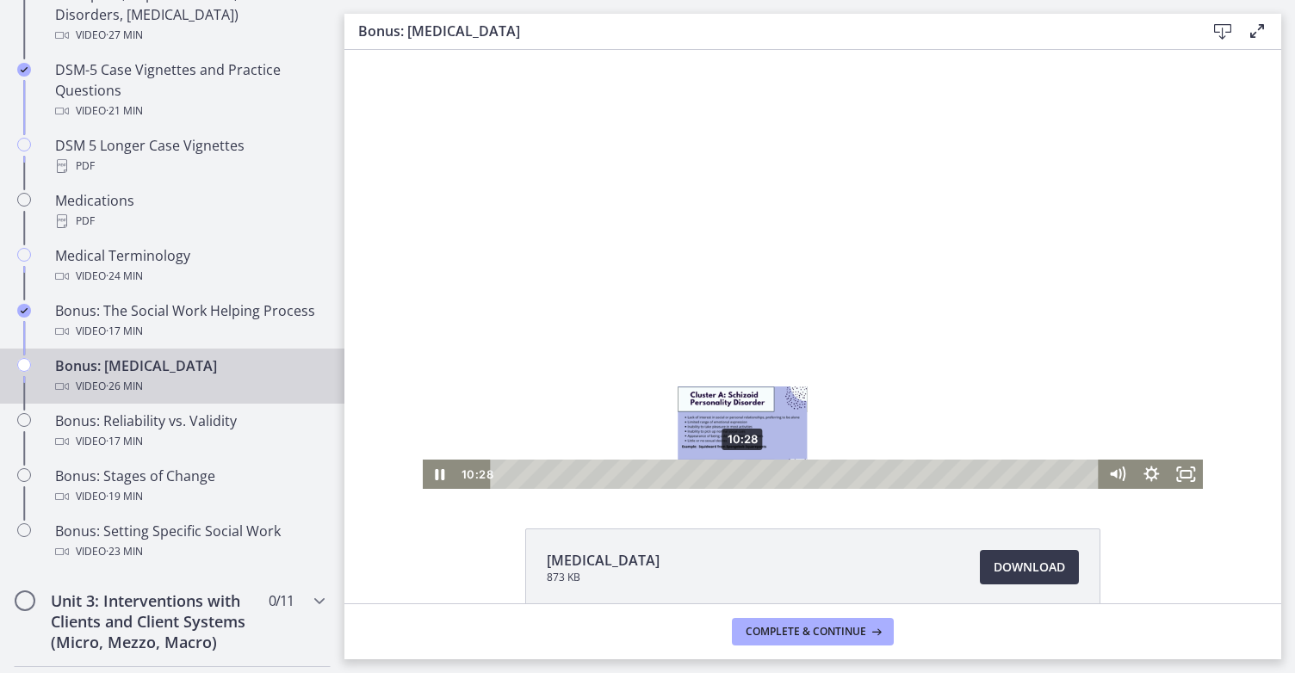
click at [736, 475] on div "10:28" at bounding box center [797, 474] width 588 height 29
click at [676, 317] on div at bounding box center [813, 269] width 781 height 439
click at [713, 472] on div "9:28" at bounding box center [797, 474] width 588 height 29
click at [664, 385] on div at bounding box center [813, 269] width 781 height 439
click at [752, 318] on div at bounding box center [813, 269] width 781 height 439
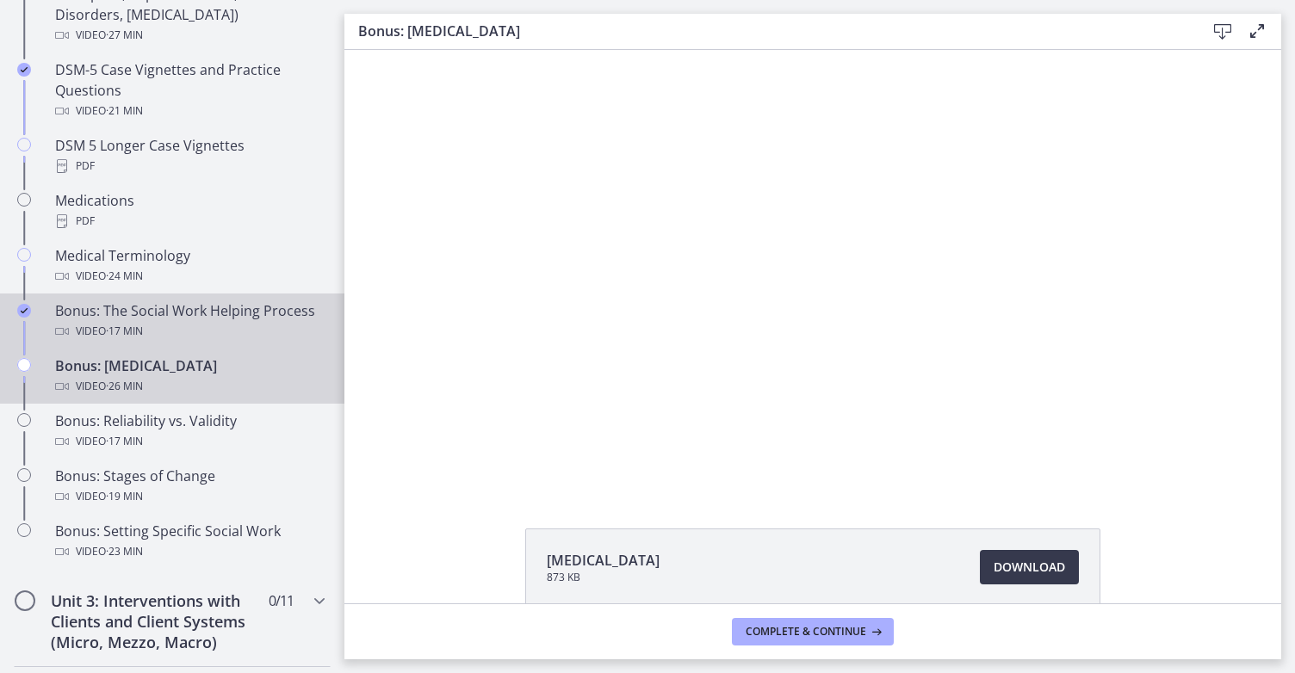
click at [222, 318] on div "Bonus: The Social Work Helping Process Video · 17 min" at bounding box center [189, 320] width 269 height 41
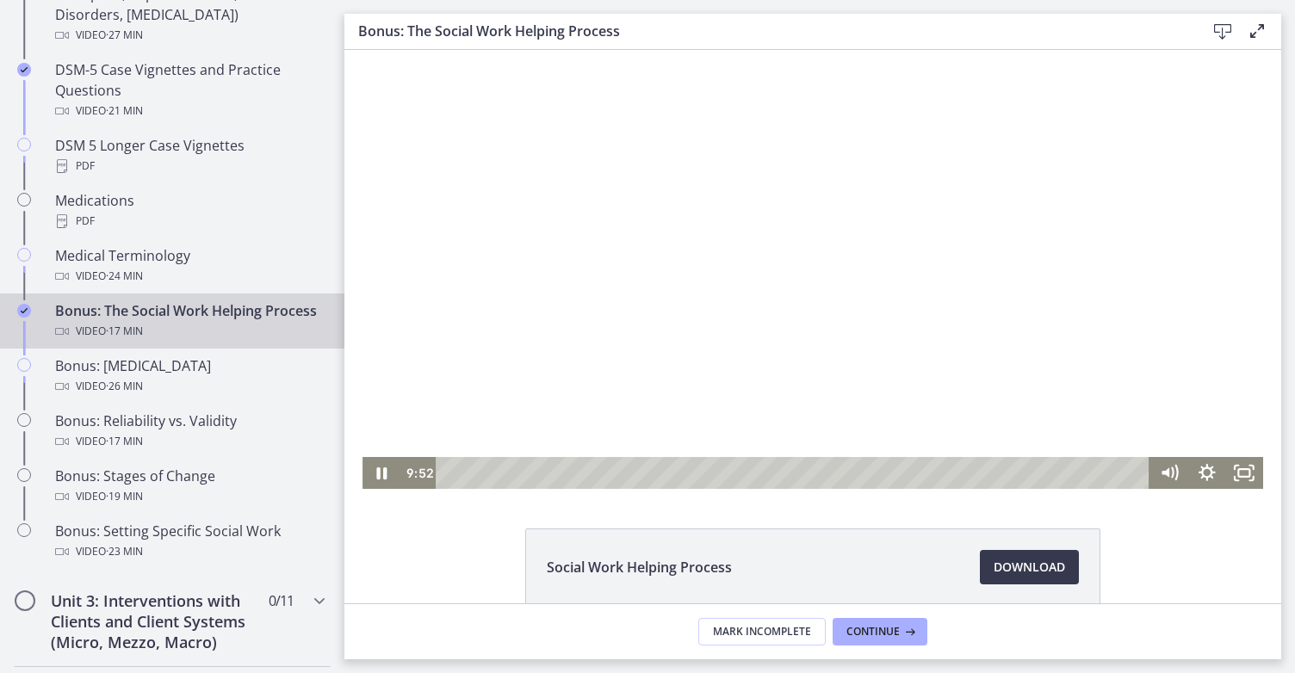
click at [523, 471] on div "Playbar" at bounding box center [795, 473] width 691 height 32
click at [506, 170] on div at bounding box center [812, 269] width 900 height 439
